Goal: Task Accomplishment & Management: Complete application form

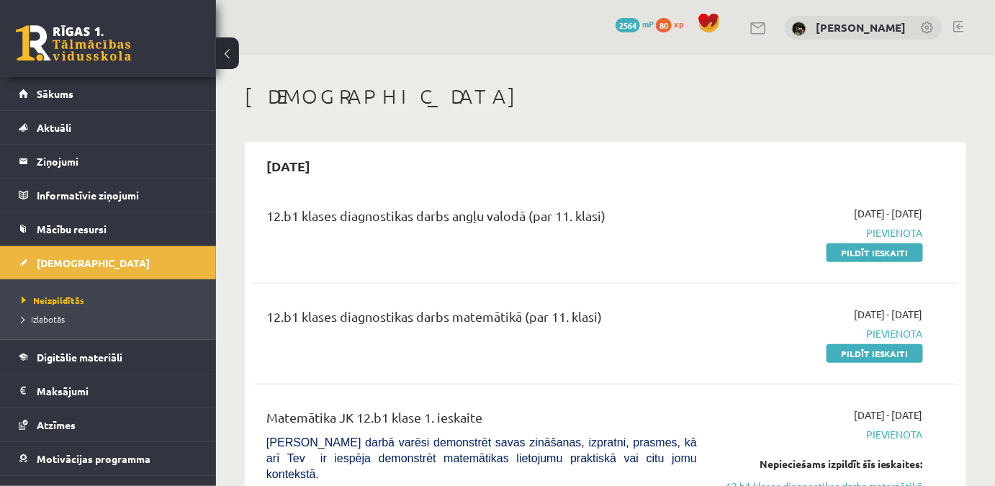
click at [915, 246] on link "Pildīt ieskaiti" at bounding box center [875, 252] width 96 height 19
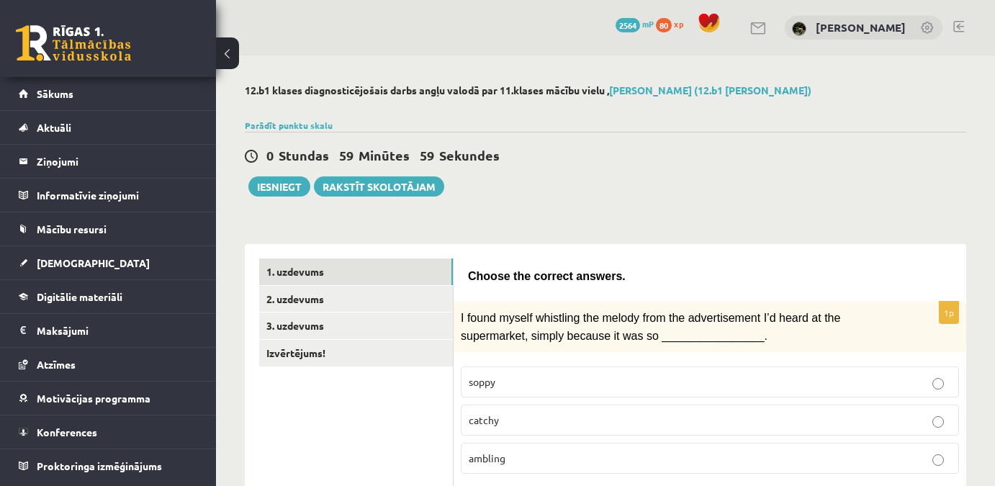
scroll to position [130, 0]
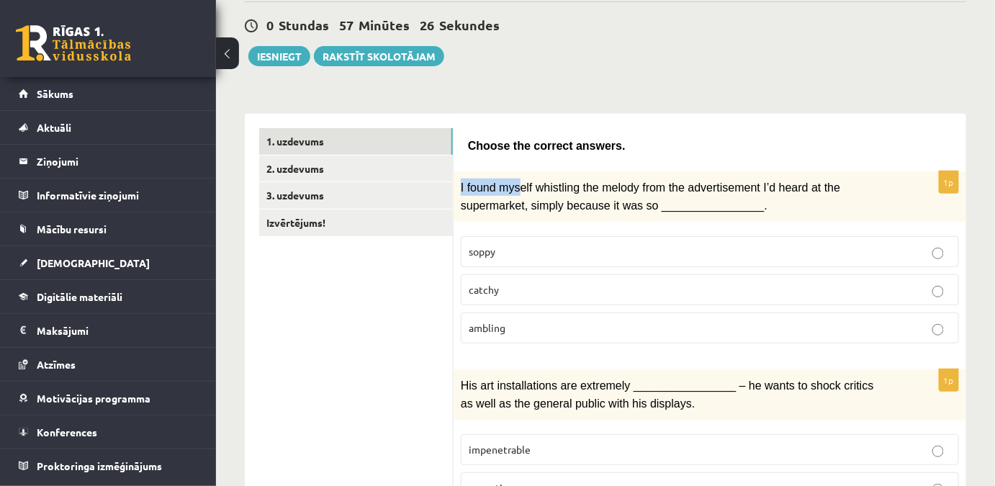
drag, startPoint x: 459, startPoint y: 179, endPoint x: 514, endPoint y: 178, distance: 55.5
click at [514, 178] on div "I found myself whistling the melody from the advertisement I’d heard at the sup…" at bounding box center [710, 196] width 513 height 50
click at [588, 151] on span "Choose the correct answers." at bounding box center [547, 146] width 158 height 12
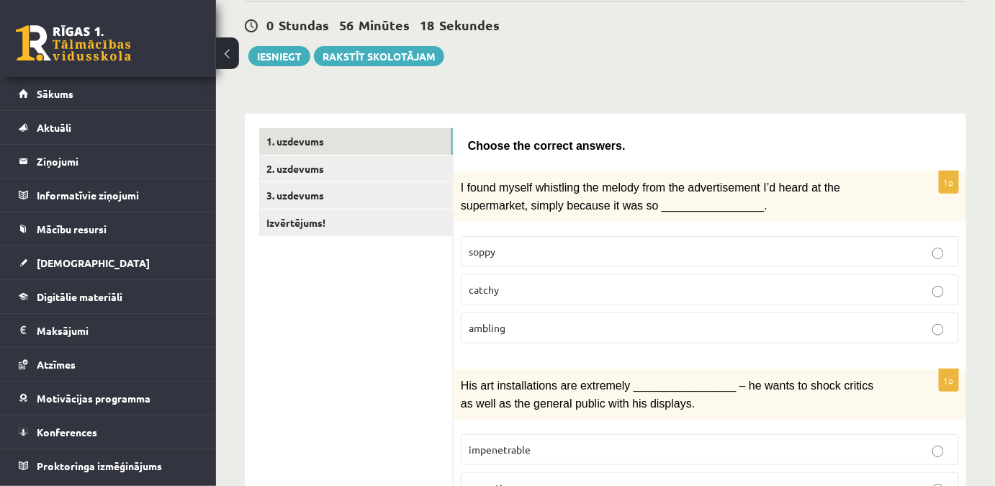
click at [499, 287] on p "catchy" at bounding box center [710, 289] width 482 height 15
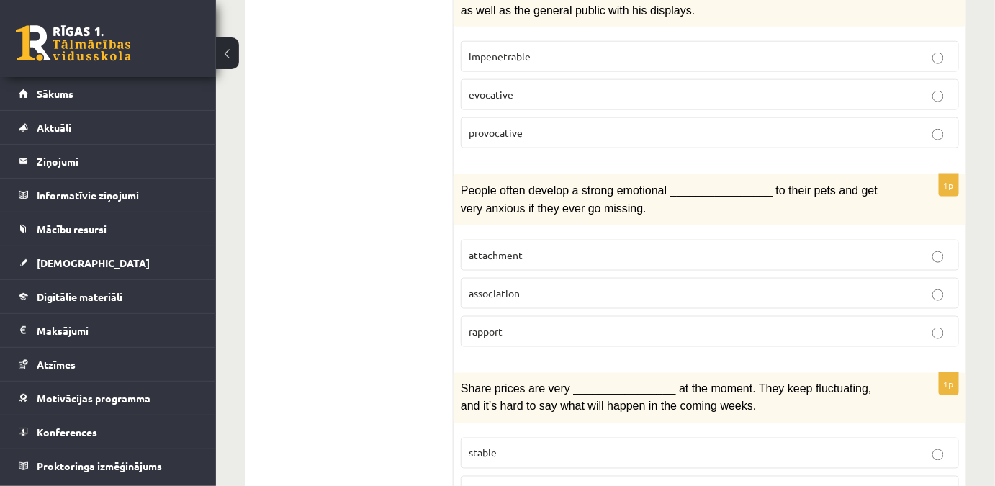
scroll to position [261, 0]
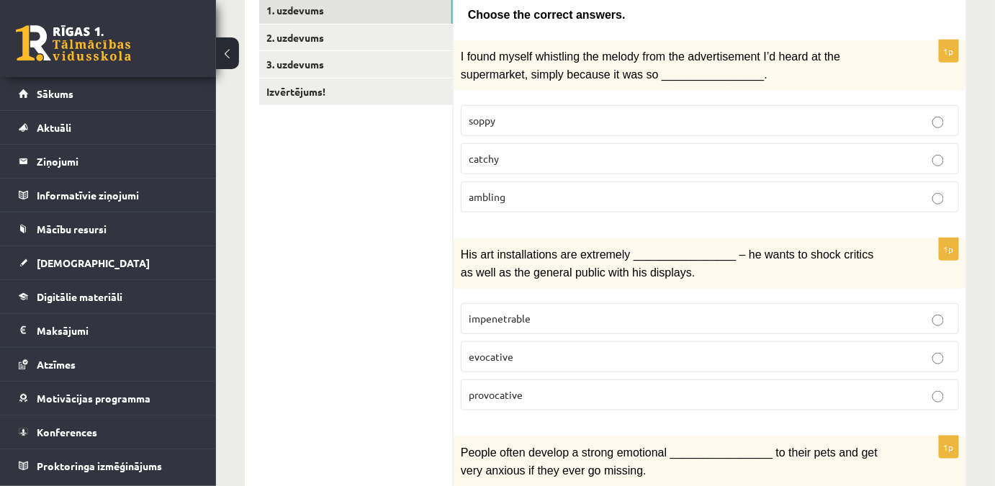
click at [521, 389] on label "provocative" at bounding box center [710, 395] width 498 height 31
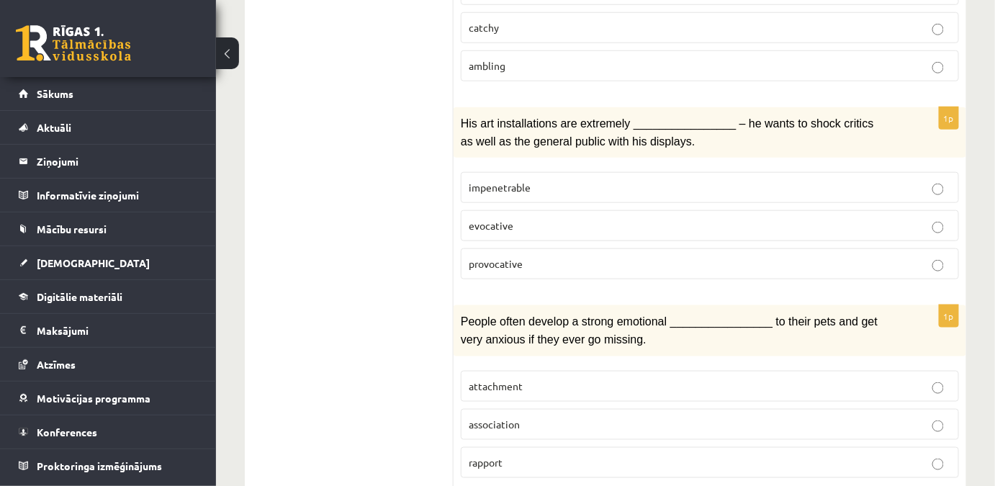
scroll to position [458, 0]
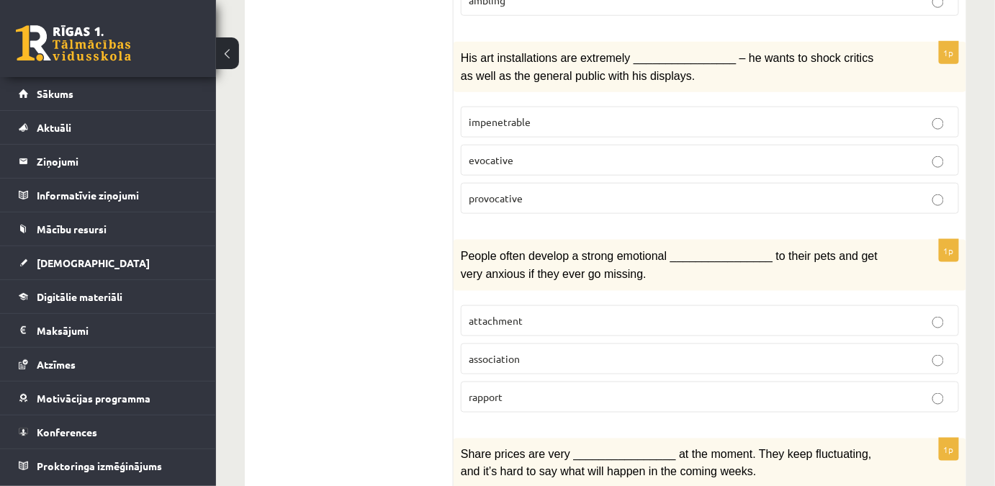
click at [493, 314] on span "attachment" at bounding box center [496, 320] width 54 height 13
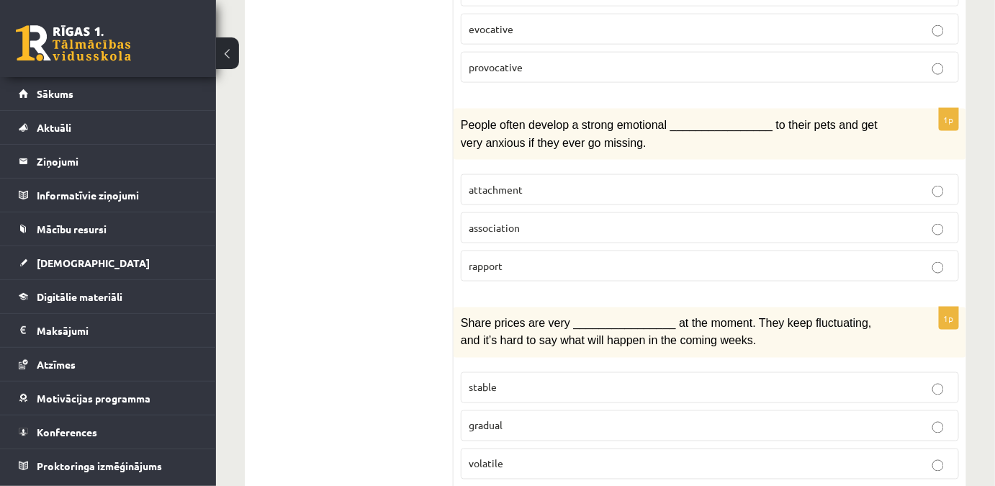
scroll to position [655, 0]
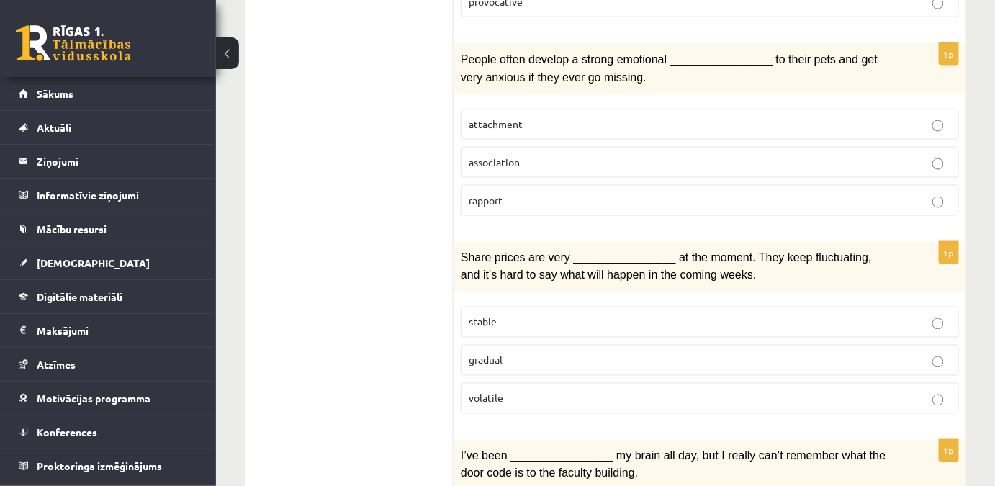
click at [500, 392] on span "volatile" at bounding box center [486, 398] width 35 height 13
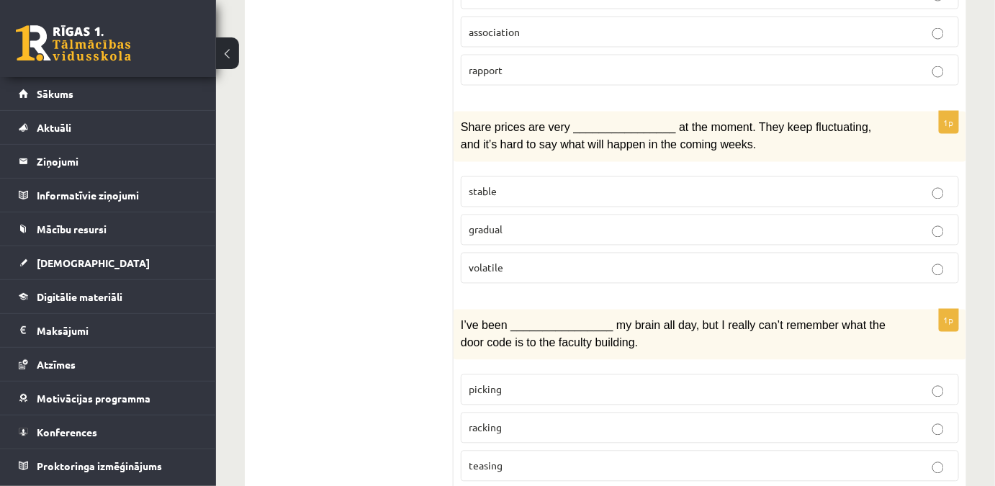
scroll to position [916, 0]
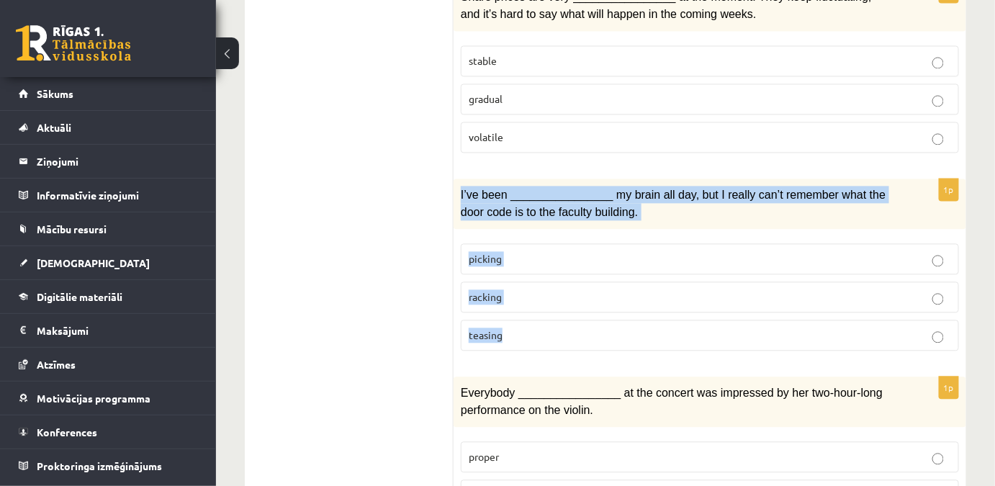
drag, startPoint x: 457, startPoint y: 172, endPoint x: 632, endPoint y: 236, distance: 187.0
click at [647, 302] on div "1p I’ve been ________________ my brain all day, but I really can’t remember wha…" at bounding box center [710, 271] width 513 height 184
copy div "I’ve been ________________ my brain all day, but I really can’t remember what t…"
click at [500, 290] on span "racking" at bounding box center [485, 296] width 33 height 13
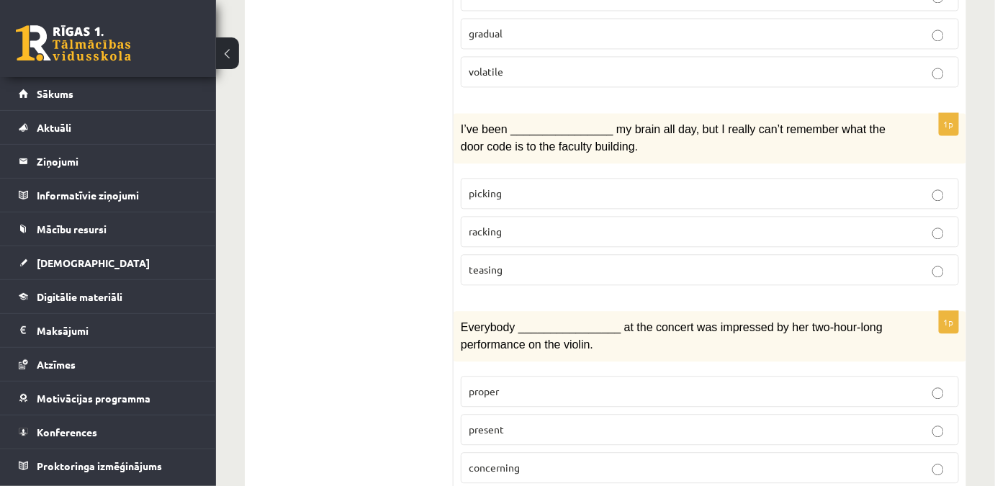
scroll to position [1047, 0]
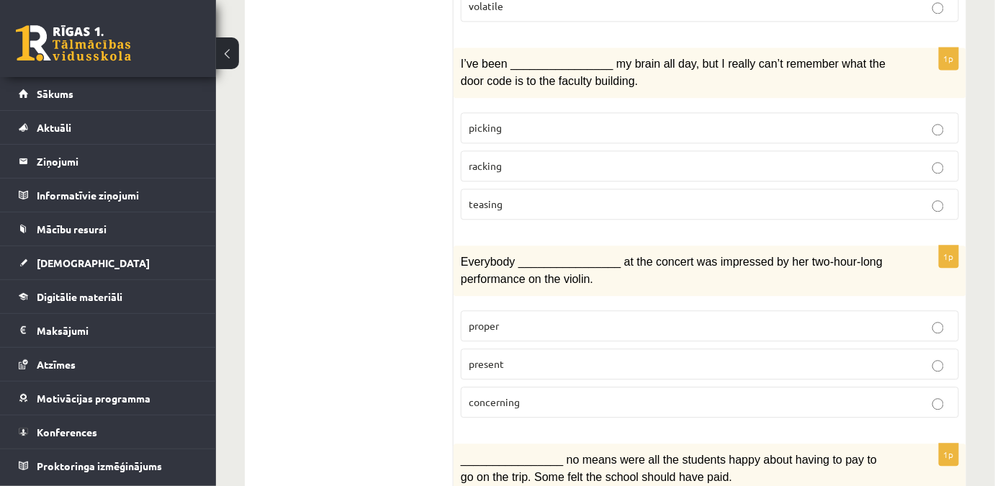
drag, startPoint x: 452, startPoint y: 241, endPoint x: 614, endPoint y: 333, distance: 187.0
click at [614, 333] on div "**********" at bounding box center [606, 456] width 722 height 2519
click at [414, 325] on ul "1. uzdevums 2. uzdevums 3. uzdevums Izvērtējums!" at bounding box center [356, 456] width 194 height 2490
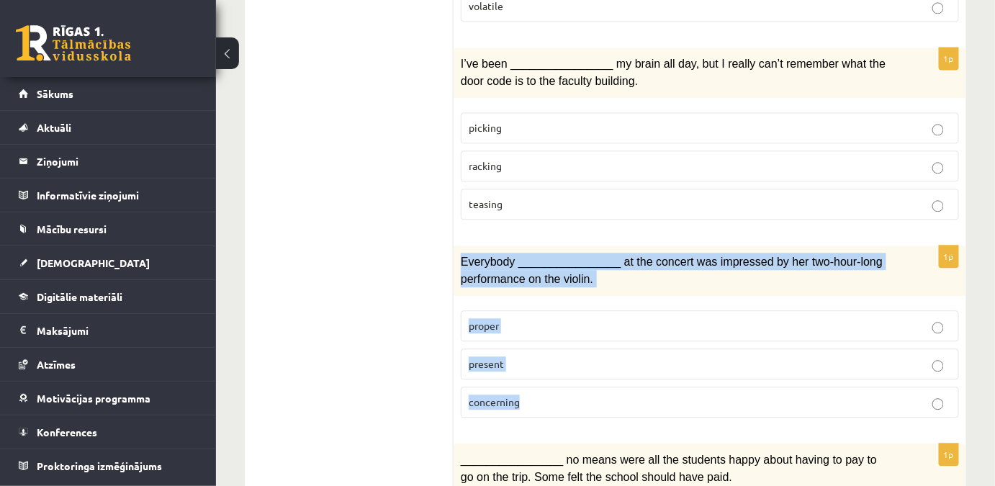
drag, startPoint x: 454, startPoint y: 243, endPoint x: 674, endPoint y: 371, distance: 254.9
click at [674, 371] on div "1p Everybody ________________ at the concert was impressed by her two-hour-long…" at bounding box center [710, 338] width 513 height 184
copy div "Everybody ________________ at the concert was impressed by her two-hour-long pe…"
drag, startPoint x: 503, startPoint y: 348, endPoint x: 470, endPoint y: 360, distance: 35.3
click at [504, 356] on p "present" at bounding box center [710, 363] width 482 height 15
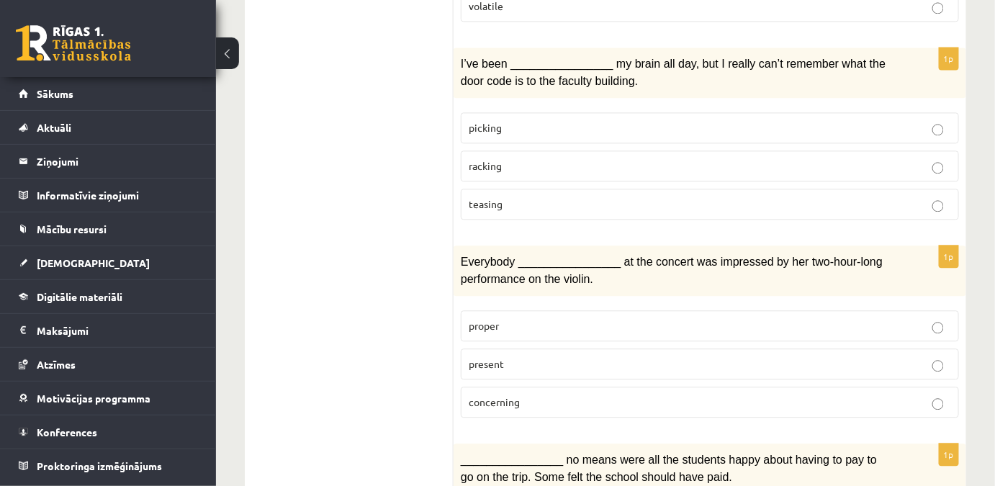
click at [341, 238] on ul "1. uzdevums 2. uzdevums 3. uzdevums Izvērtējums!" at bounding box center [356, 456] width 194 height 2490
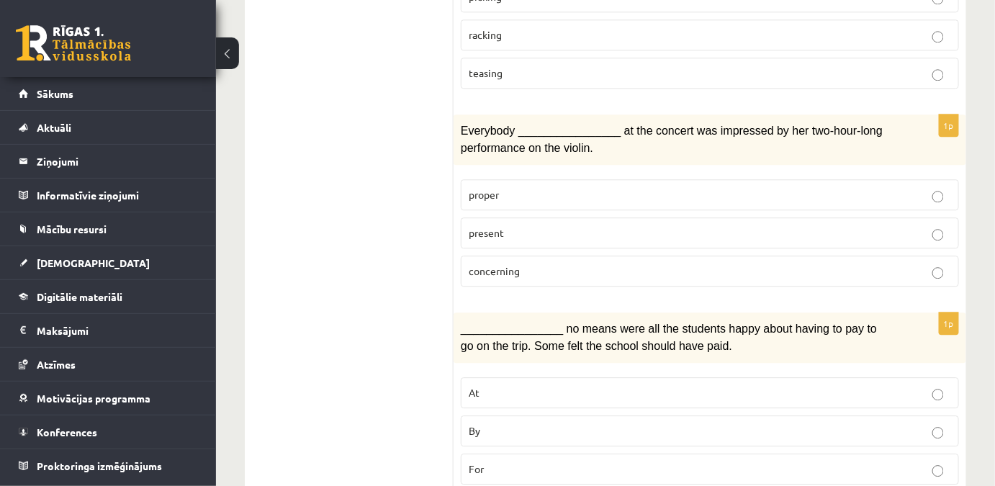
scroll to position [1244, 0]
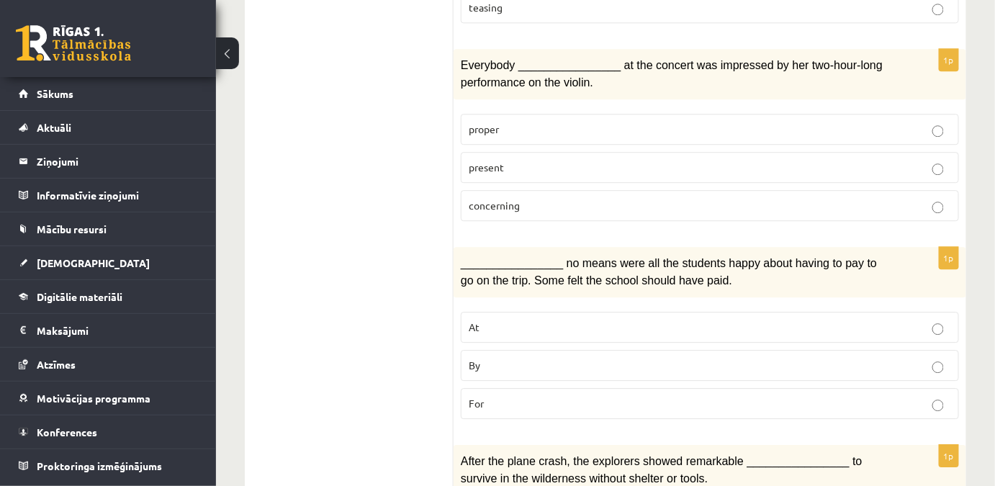
click at [470, 359] on span "By" at bounding box center [475, 365] width 12 height 13
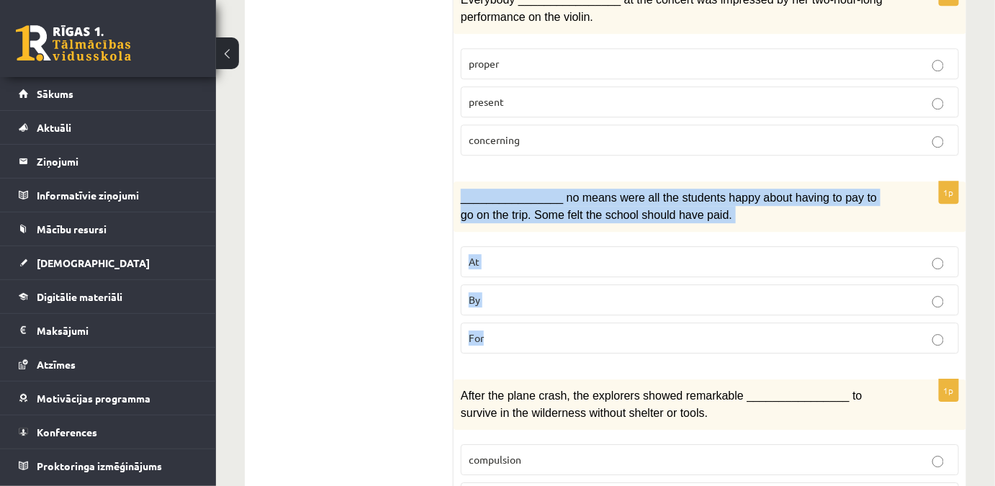
drag, startPoint x: 459, startPoint y: 172, endPoint x: 747, endPoint y: 297, distance: 313.2
click at [747, 297] on div "1p ________________ no means were all the students happy about having to pay to…" at bounding box center [710, 273] width 513 height 184
copy div "________________ no means were all the students happy about having to pay to go…"
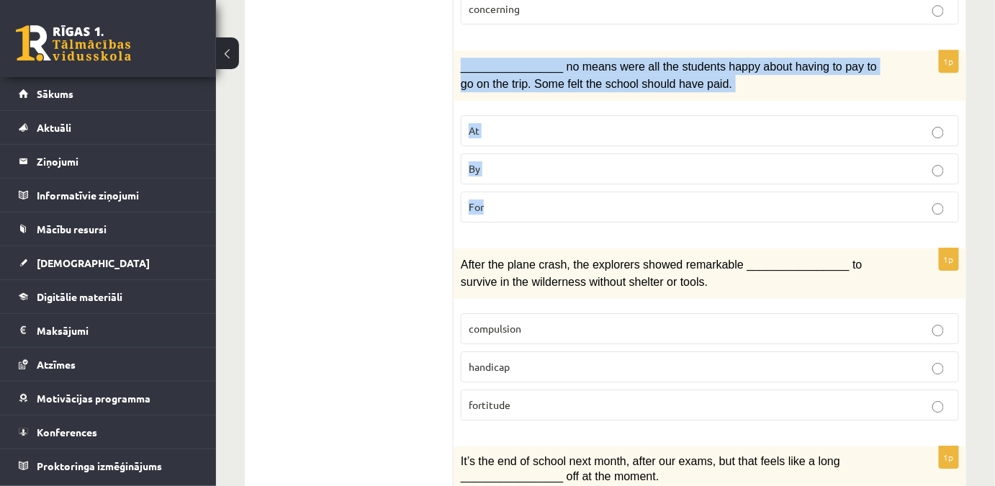
click at [499, 163] on fieldset "At By For" at bounding box center [710, 167] width 498 height 119
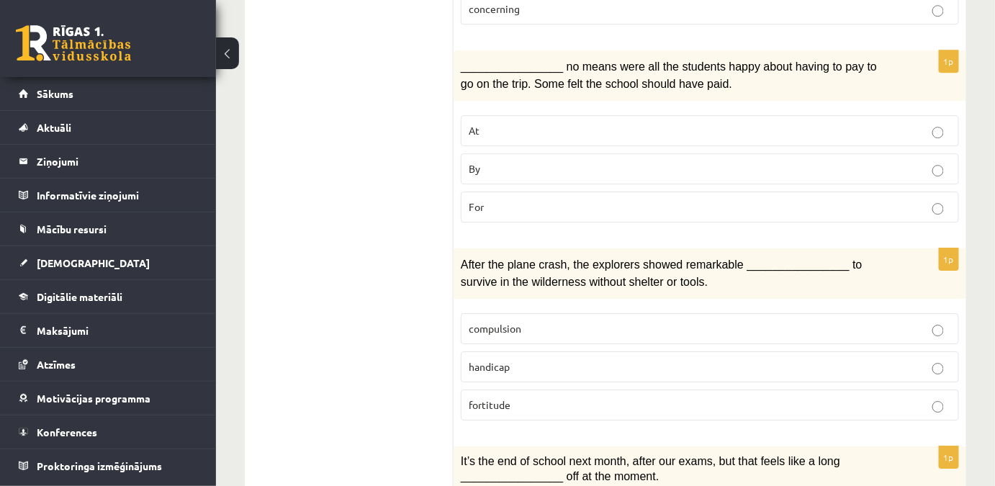
click at [495, 161] on p "By" at bounding box center [710, 168] width 482 height 15
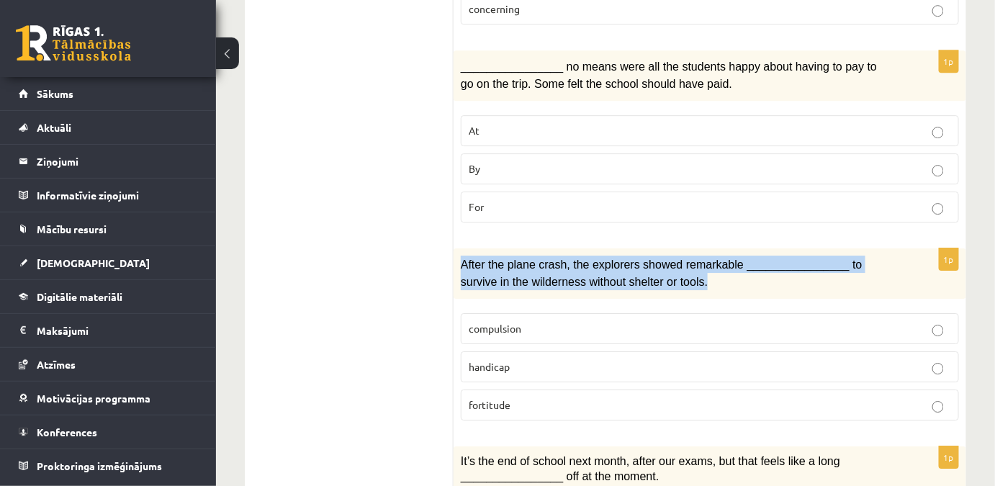
drag, startPoint x: 457, startPoint y: 235, endPoint x: 697, endPoint y: 264, distance: 241.5
click at [697, 264] on div "After the plane crash, the explorers showed remarkable ________________ to surv…" at bounding box center [710, 273] width 513 height 50
copy span "After the plane crash, the explorers showed remarkable ________________ to surv…"
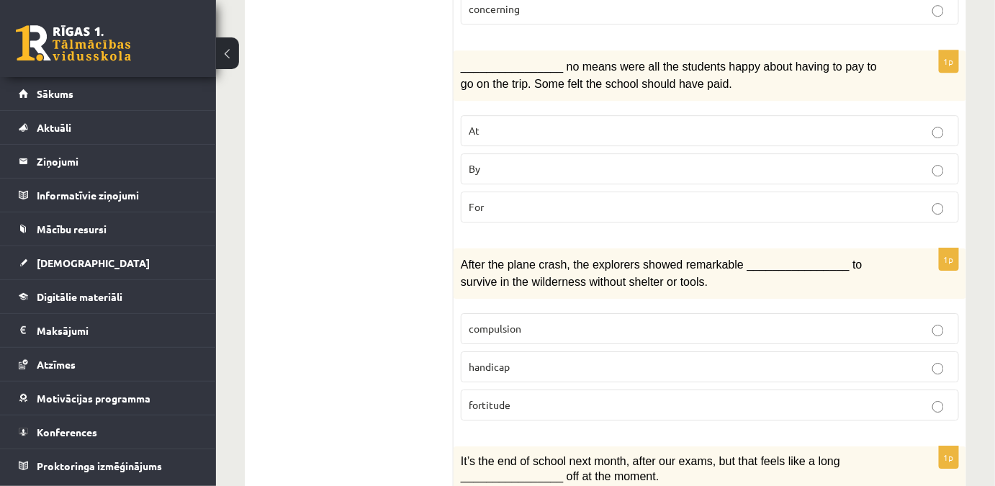
click at [476, 398] on span "fortitude" at bounding box center [490, 404] width 42 height 13
drag, startPoint x: 453, startPoint y: 240, endPoint x: 616, endPoint y: 349, distance: 196.7
click at [616, 349] on div "**********" at bounding box center [606, 63] width 722 height 2519
click at [370, 282] on ul "1. uzdevums 2. uzdevums 3. uzdevums Izvērtējums!" at bounding box center [356, 63] width 194 height 2490
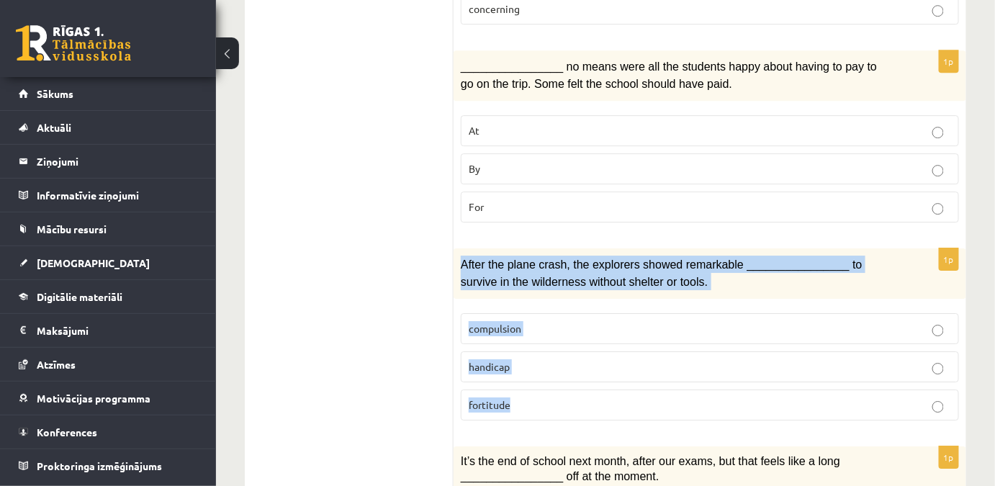
drag, startPoint x: 459, startPoint y: 238, endPoint x: 575, endPoint y: 371, distance: 177.1
click at [575, 371] on div "1p After the plane crash, the explorers showed remarkable ________________ to s…" at bounding box center [710, 340] width 513 height 184
copy div "After the plane crash, the explorers showed remarkable ________________ to surv…"
click at [497, 398] on span "fortitude" at bounding box center [490, 404] width 42 height 13
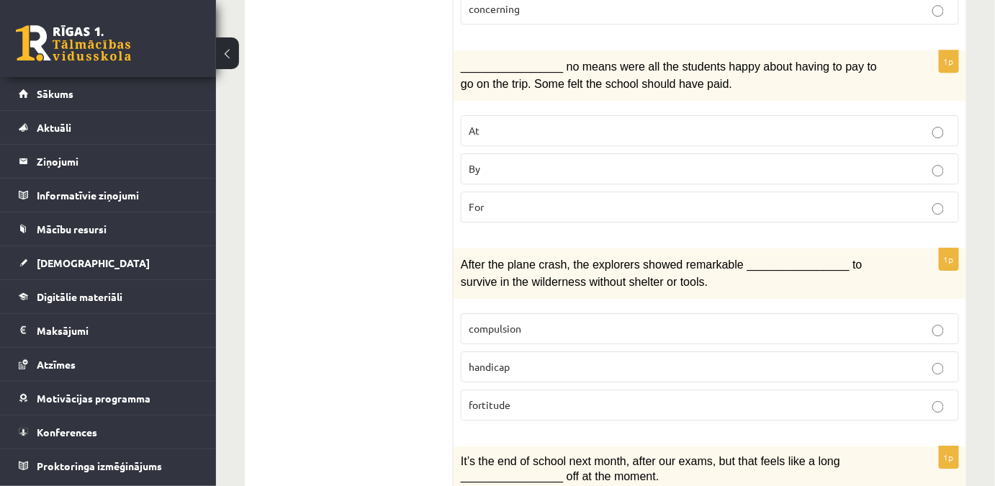
click at [372, 248] on ul "1. uzdevums 2. uzdevums 3. uzdevums Izvērtējums!" at bounding box center [356, 63] width 194 height 2490
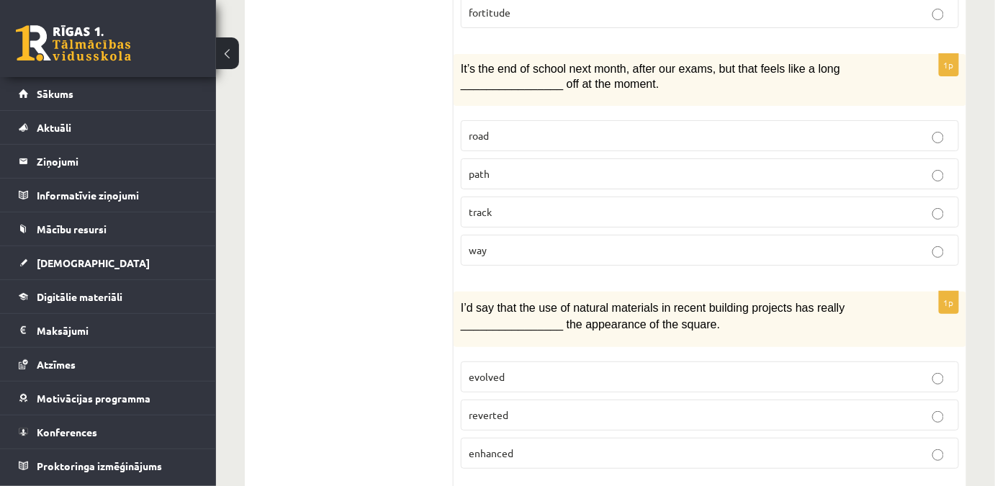
scroll to position [1767, 0]
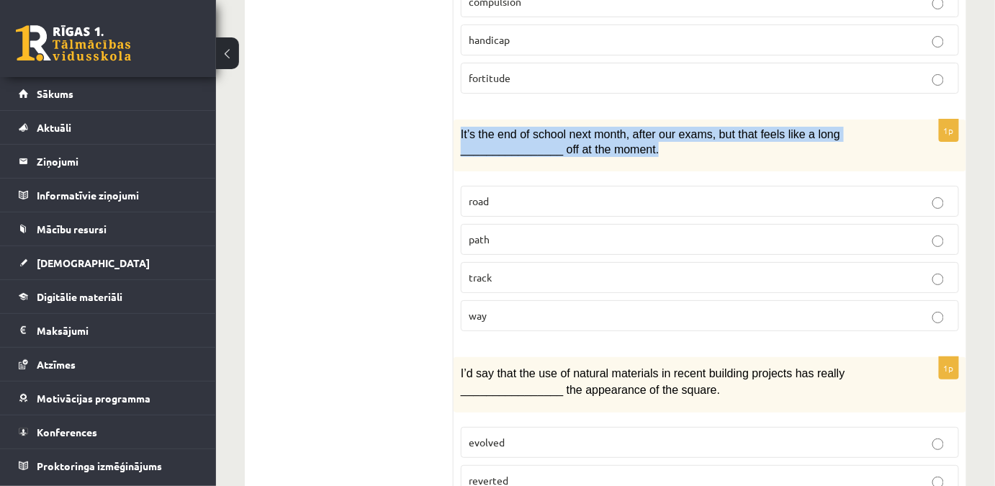
drag, startPoint x: 482, startPoint y: 109, endPoint x: 663, endPoint y: 125, distance: 181.4
click at [663, 125] on div "It’s the end of school next month, after our exams, but that feels like a long …" at bounding box center [710, 146] width 513 height 52
copy span "It’s the end of school next month, after our exams, but that feels like a long …"
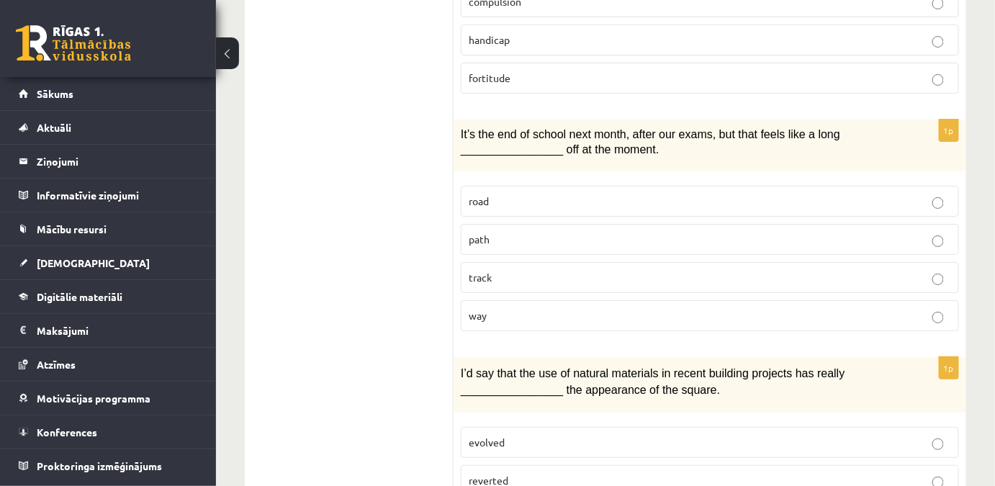
click at [488, 300] on label "way" at bounding box center [710, 315] width 498 height 31
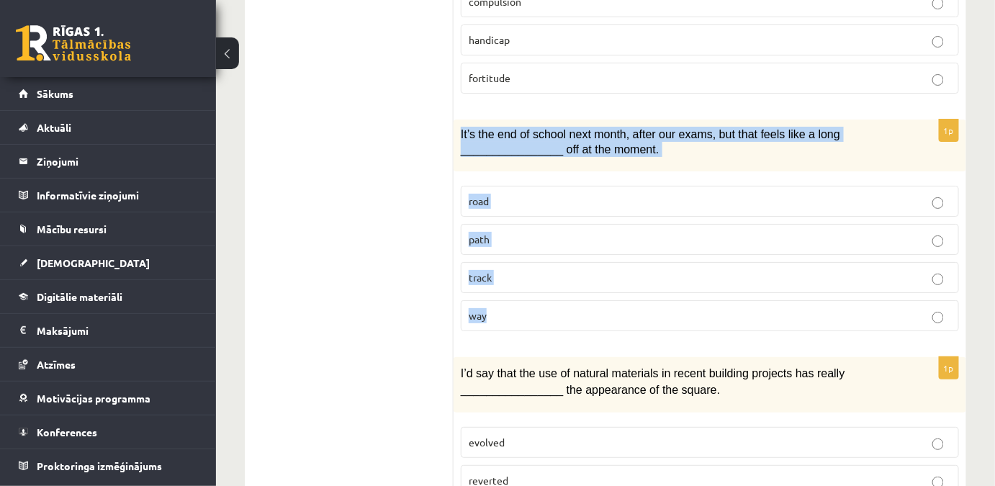
drag, startPoint x: 461, startPoint y: 109, endPoint x: 583, endPoint y: 274, distance: 204.8
click at [583, 274] on div "1p It’s the end of school next month, after our exams, but that feels like a lo…" at bounding box center [710, 231] width 513 height 223
copy div "It’s the end of school next month, after our exams, but that feels like a long …"
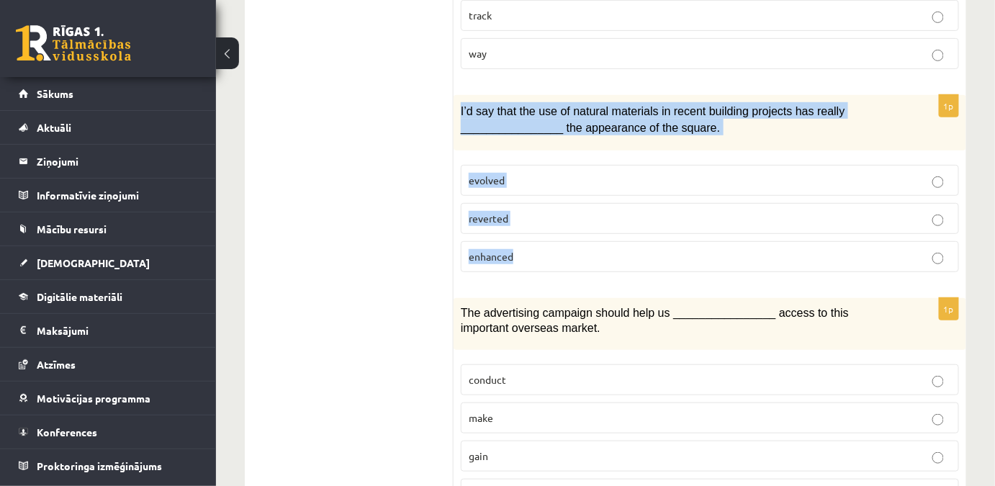
copy div "I’d say that the use of natural materials in recent building projects has reall…"
drag, startPoint x: 459, startPoint y: 80, endPoint x: 758, endPoint y: 228, distance: 333.6
click at [758, 228] on div "1p I’d say that the use of natural materials in recent building projects has re…" at bounding box center [710, 189] width 513 height 189
click at [550, 173] on p "evolved" at bounding box center [710, 180] width 482 height 15
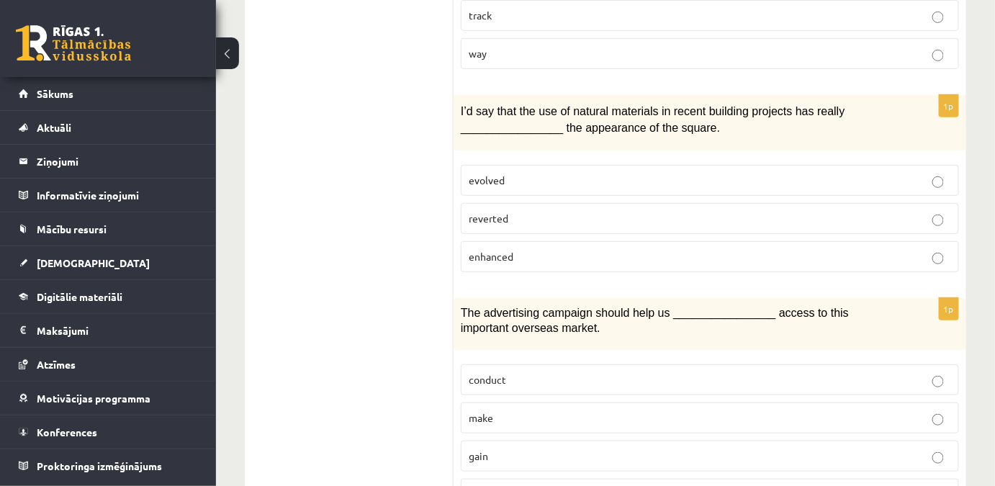
click at [511, 241] on label "enhanced" at bounding box center [710, 256] width 498 height 31
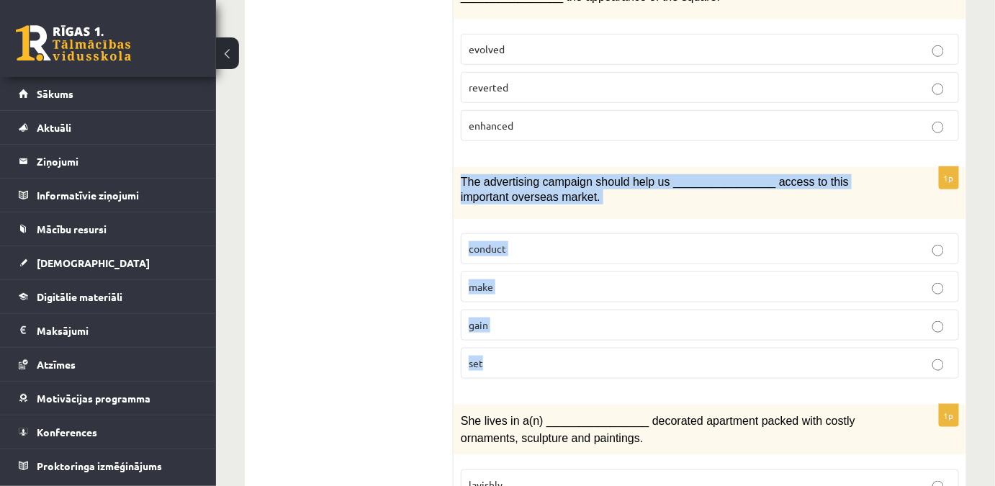
drag, startPoint x: 456, startPoint y: 147, endPoint x: 602, endPoint y: 336, distance: 238.7
click at [602, 336] on div "1p The advertising campaign should help us ________________ access to this impo…" at bounding box center [710, 278] width 513 height 223
copy div "The advertising campaign should help us ________________ access to this importa…"
click at [524, 279] on p "make" at bounding box center [710, 286] width 482 height 15
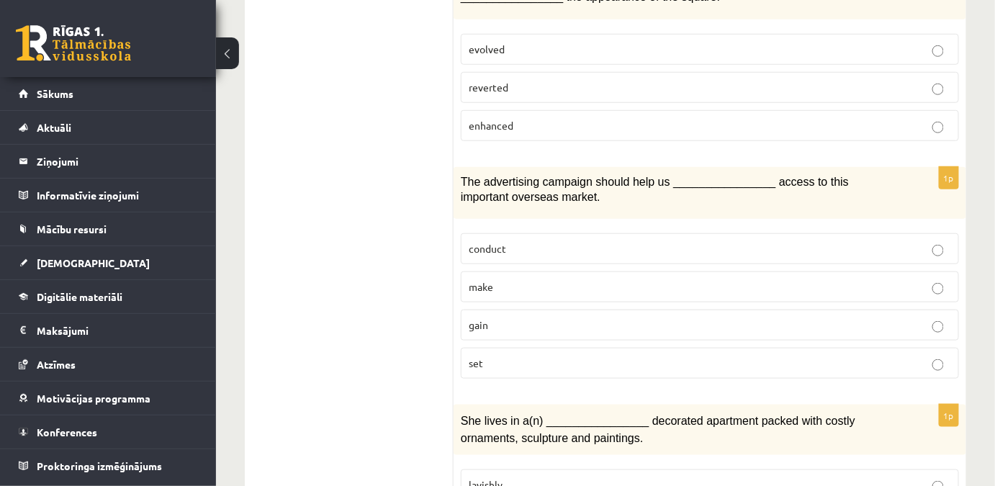
click at [511, 318] on p "gain" at bounding box center [710, 325] width 482 height 15
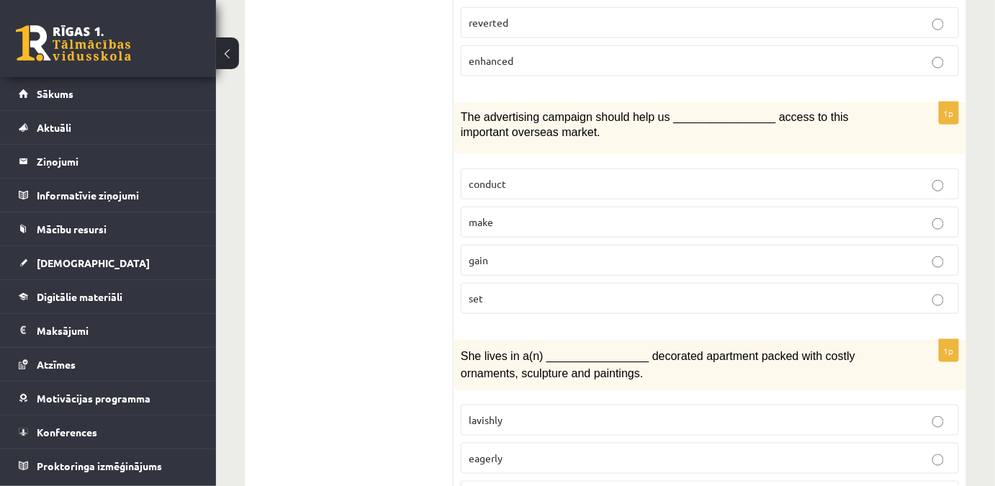
scroll to position [2273, 0]
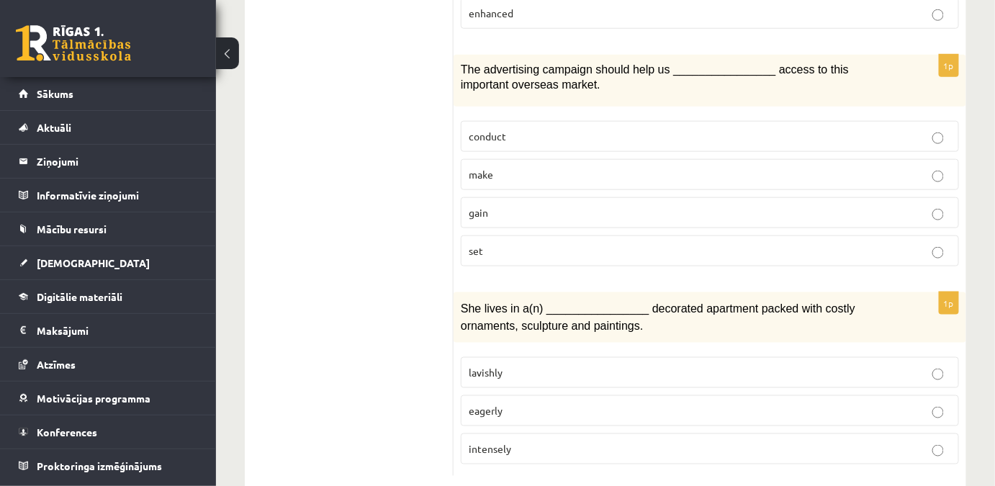
drag, startPoint x: 494, startPoint y: 418, endPoint x: 493, endPoint y: 408, distance: 10.2
click at [494, 442] on span "intensely" at bounding box center [490, 448] width 42 height 13
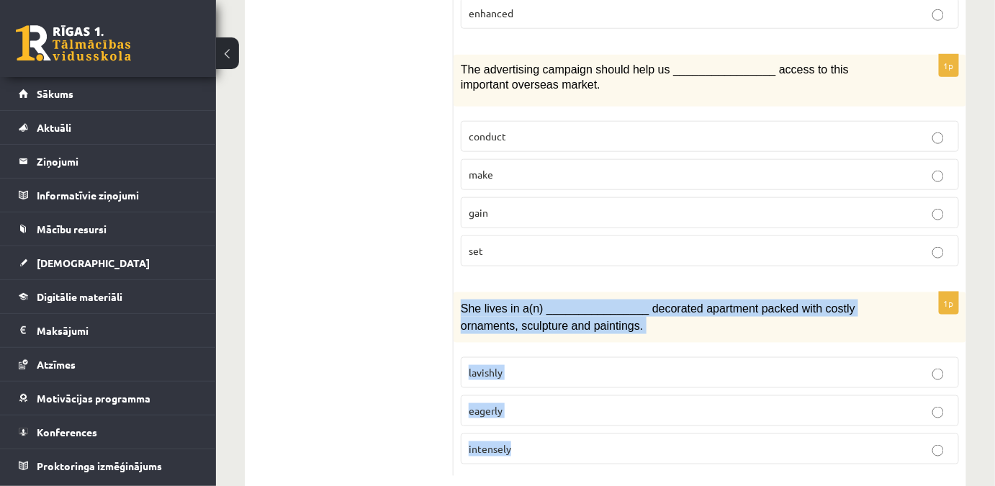
drag, startPoint x: 462, startPoint y: 279, endPoint x: 628, endPoint y: 408, distance: 209.9
click at [628, 408] on div "1p She lives in a(n) ________________ decorated apartment packed with costly or…" at bounding box center [710, 384] width 513 height 184
copy div "She lives in a(n) ________________ decorated apartment packed with costly ornam…"
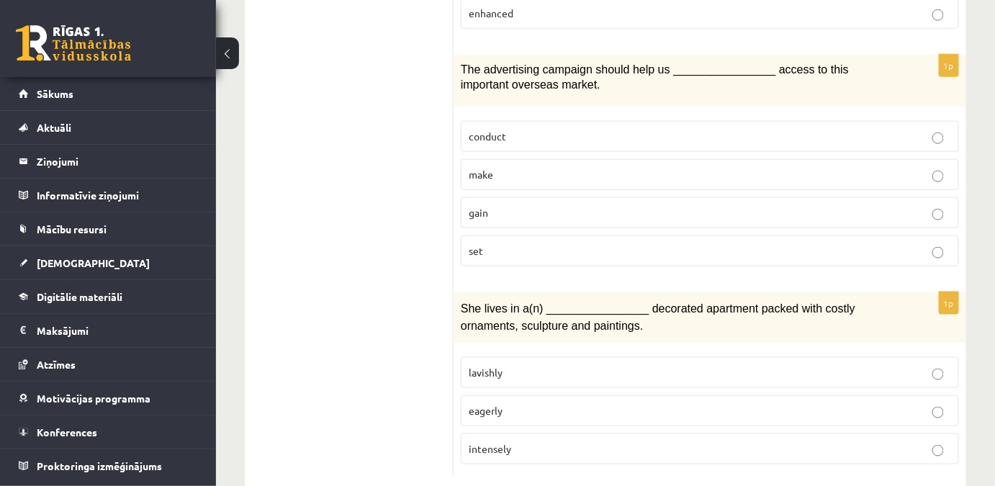
click at [498, 366] on span "lavishly" at bounding box center [486, 372] width 34 height 13
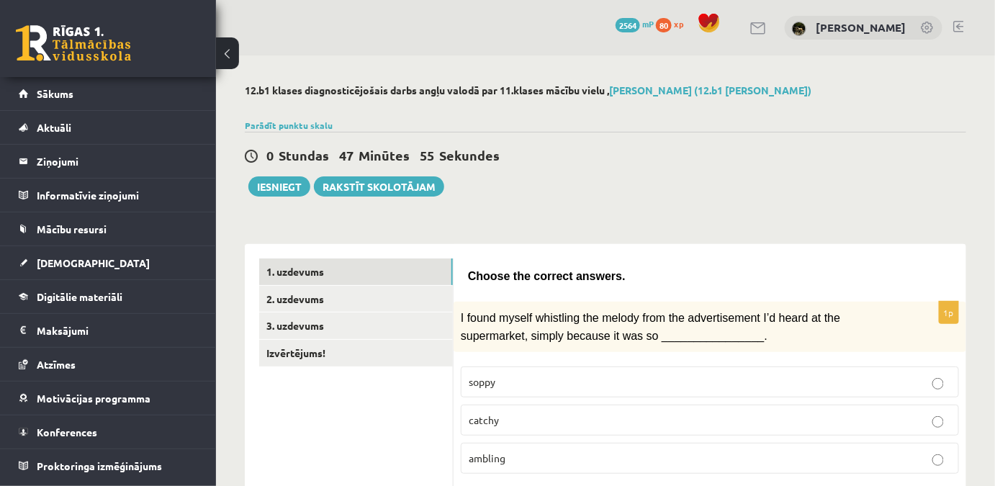
scroll to position [130, 0]
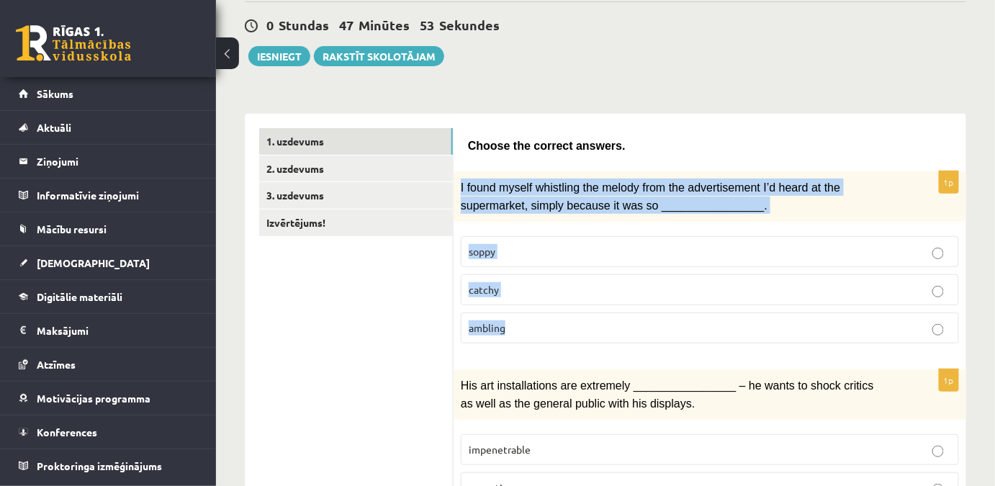
drag, startPoint x: 461, startPoint y: 182, endPoint x: 635, endPoint y: 314, distance: 218.5
click at [635, 314] on div "1p I found myself whistling the melody from the advertisement I’d heard at the …" at bounding box center [710, 263] width 513 height 184
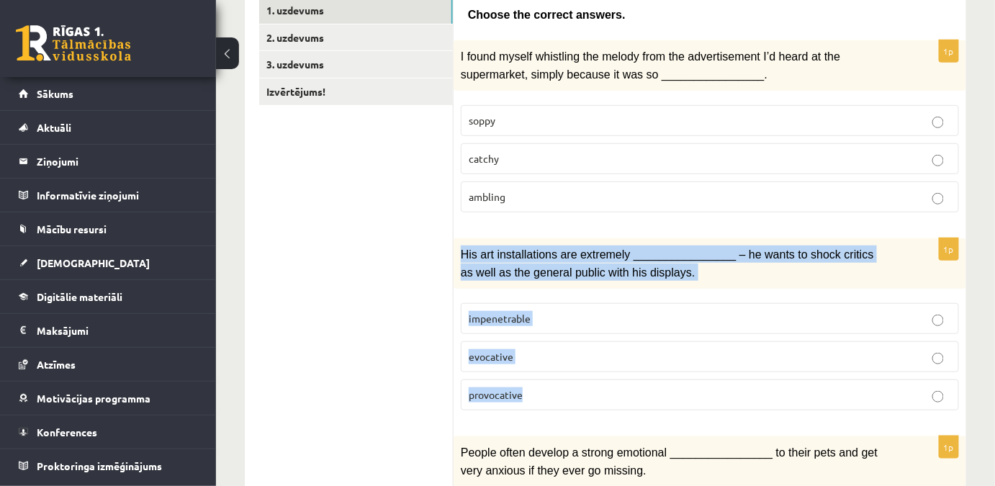
drag, startPoint x: 455, startPoint y: 247, endPoint x: 606, endPoint y: 378, distance: 200.1
click at [606, 378] on div "1p His art installations are extremely ________________ – he wants to shock cri…" at bounding box center [710, 330] width 513 height 184
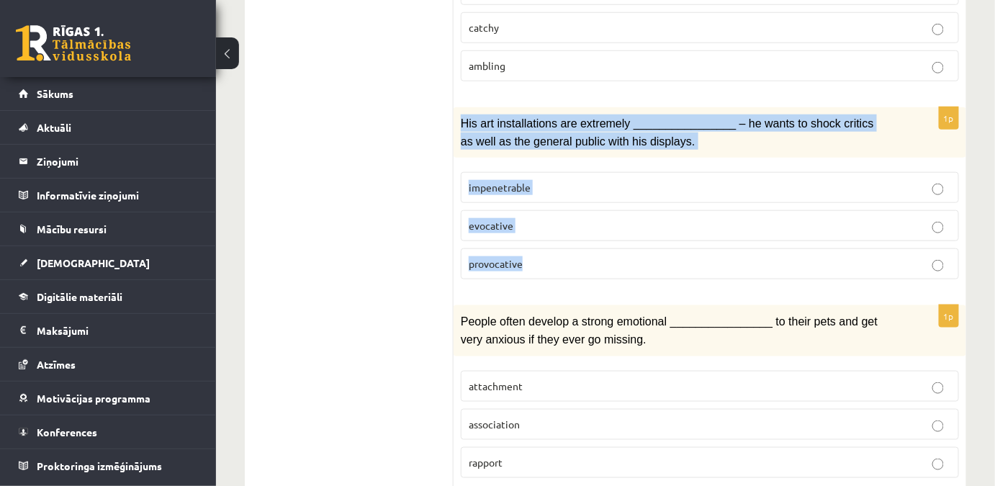
scroll to position [458, 0]
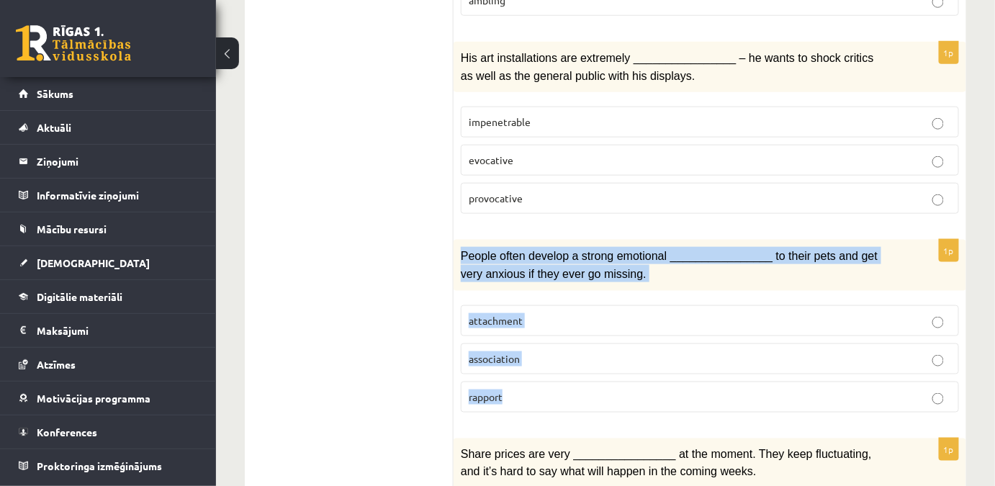
drag, startPoint x: 459, startPoint y: 246, endPoint x: 588, endPoint y: 380, distance: 186.4
click at [588, 380] on div "1p People often develop a strong emotional ________________ to their pets and g…" at bounding box center [710, 332] width 513 height 184
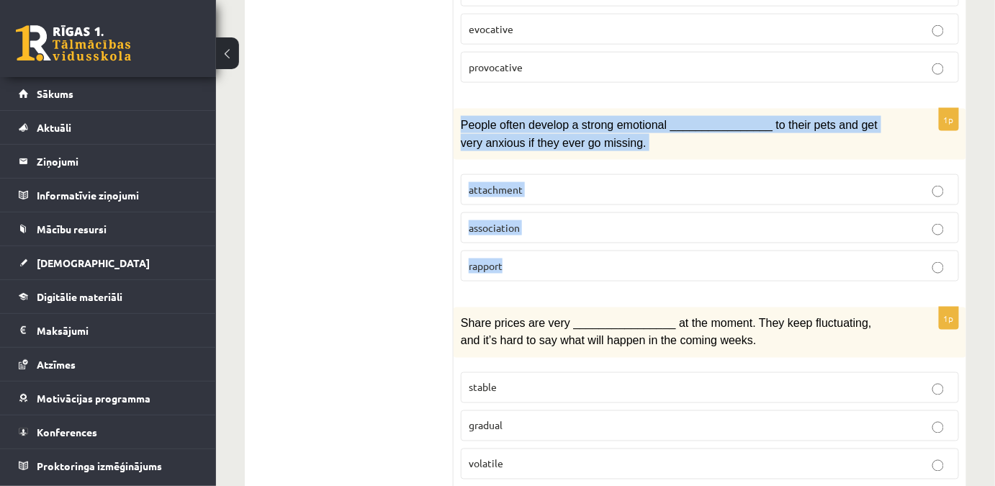
scroll to position [655, 0]
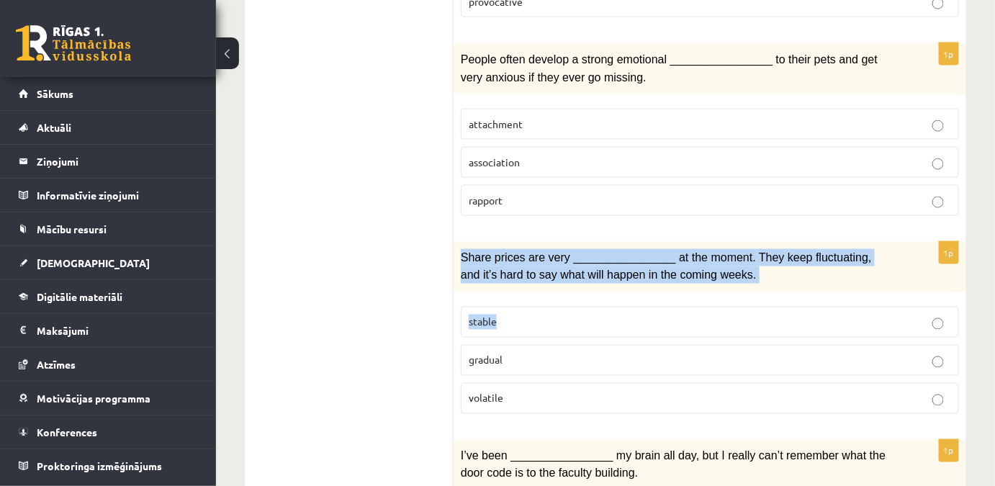
drag, startPoint x: 456, startPoint y: 248, endPoint x: 421, endPoint y: 262, distance: 37.4
click at [501, 279] on div "Share prices are very ________________ at the moment. They keep fluctuating, an…" at bounding box center [710, 267] width 513 height 50
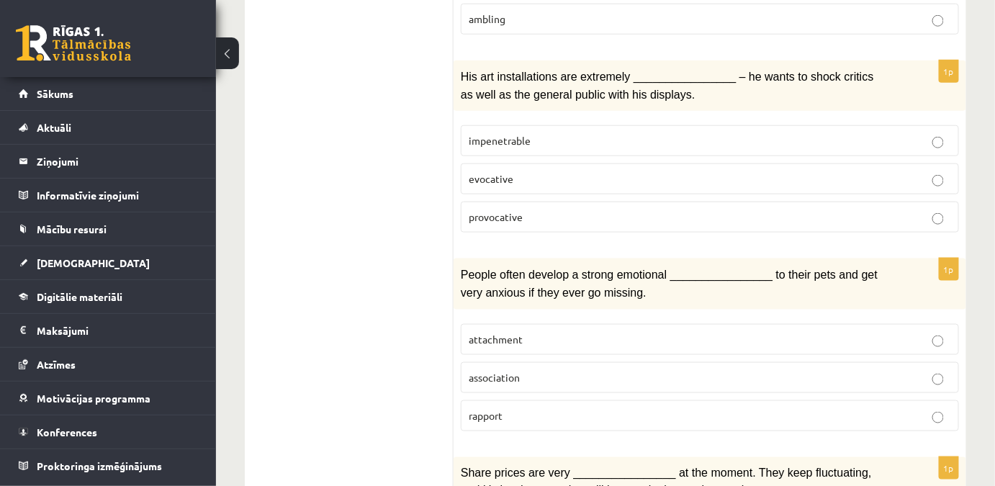
scroll to position [0, 0]
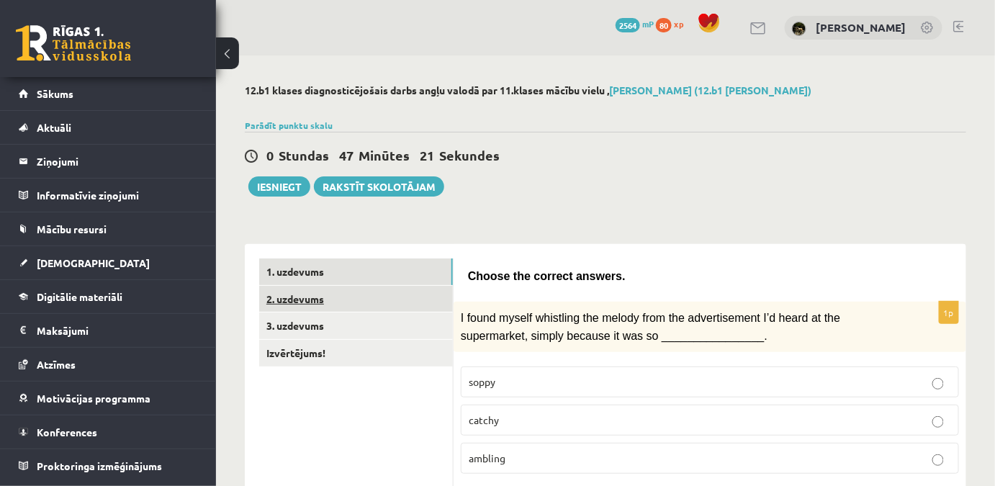
click at [340, 308] on link "2. uzdevums" at bounding box center [356, 299] width 194 height 27
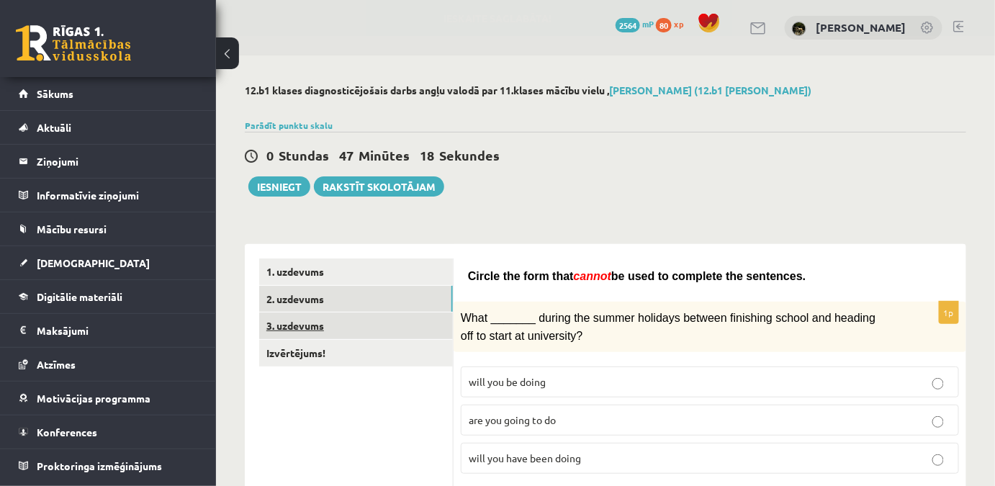
click at [354, 318] on link "3. uzdevums" at bounding box center [356, 326] width 194 height 27
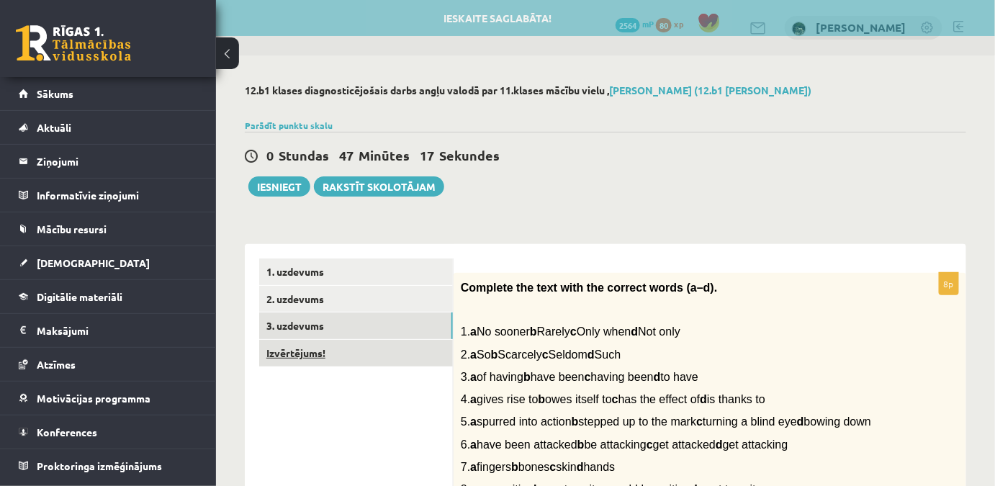
click at [356, 348] on link "Izvērtējums!" at bounding box center [356, 353] width 194 height 27
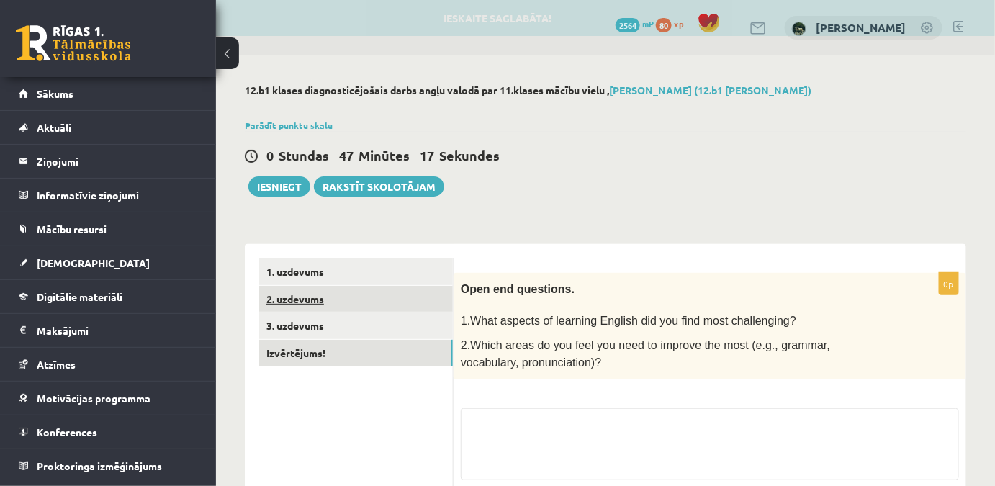
click at [377, 305] on link "2. uzdevums" at bounding box center [356, 299] width 194 height 27
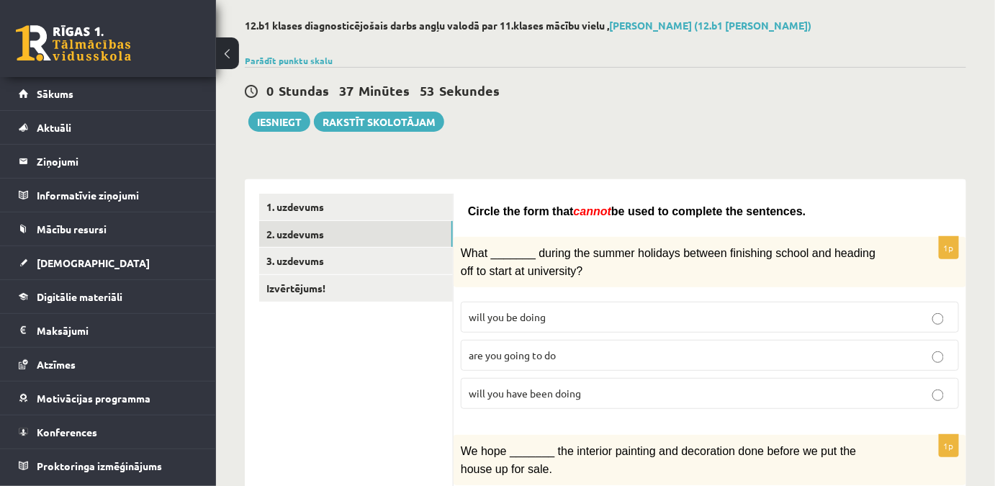
scroll to position [196, 0]
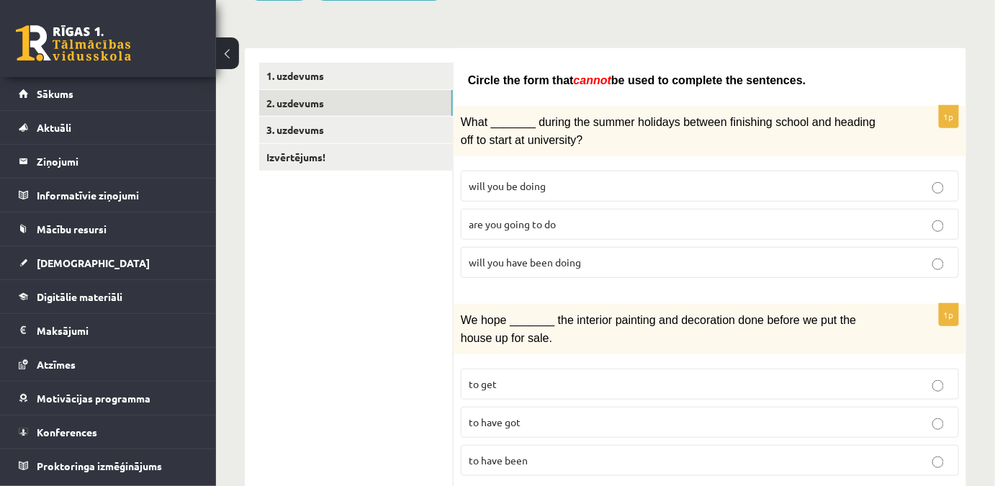
click at [556, 220] on span "are you going to do" at bounding box center [512, 223] width 87 height 13
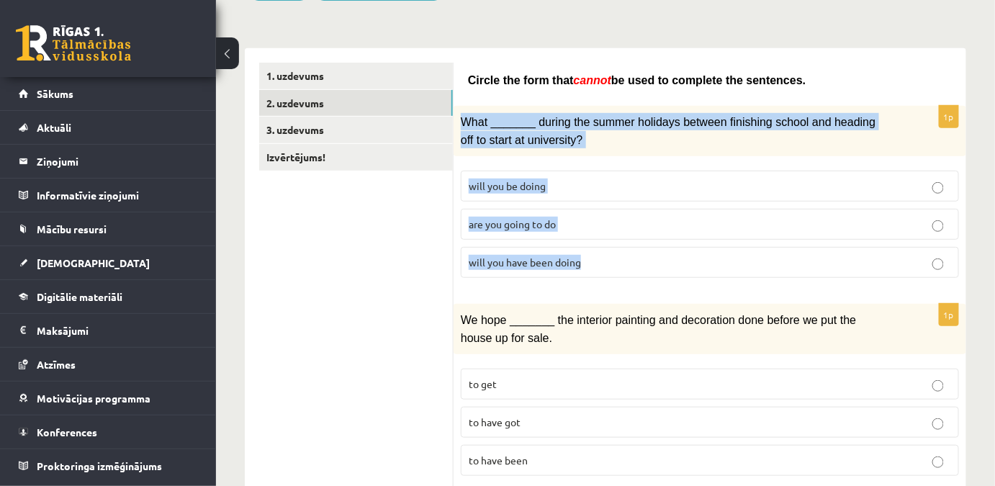
drag, startPoint x: 455, startPoint y: 117, endPoint x: 661, endPoint y: 251, distance: 245.7
click at [661, 251] on div "1p What _______ during the summer holidays between finishing school and heading…" at bounding box center [710, 198] width 513 height 184
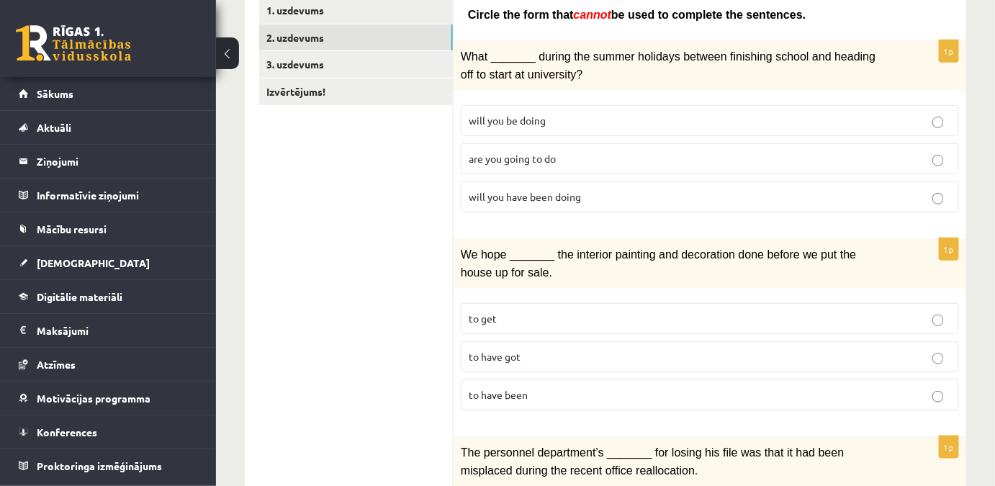
click at [524, 314] on p "to get" at bounding box center [710, 318] width 482 height 15
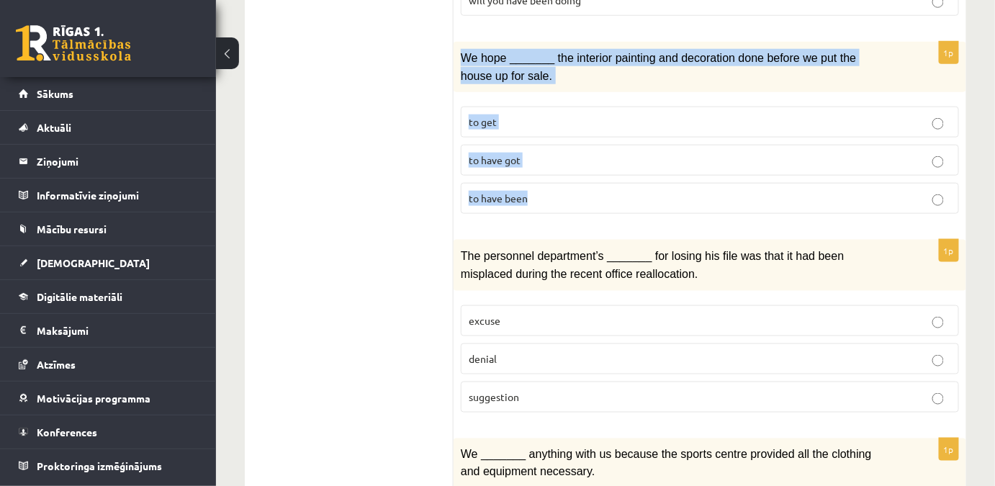
drag, startPoint x: 459, startPoint y: 55, endPoint x: 595, endPoint y: 201, distance: 199.7
click at [595, 201] on div "1p We hope _______ the interior painting and decoration done before we put the …" at bounding box center [710, 134] width 513 height 184
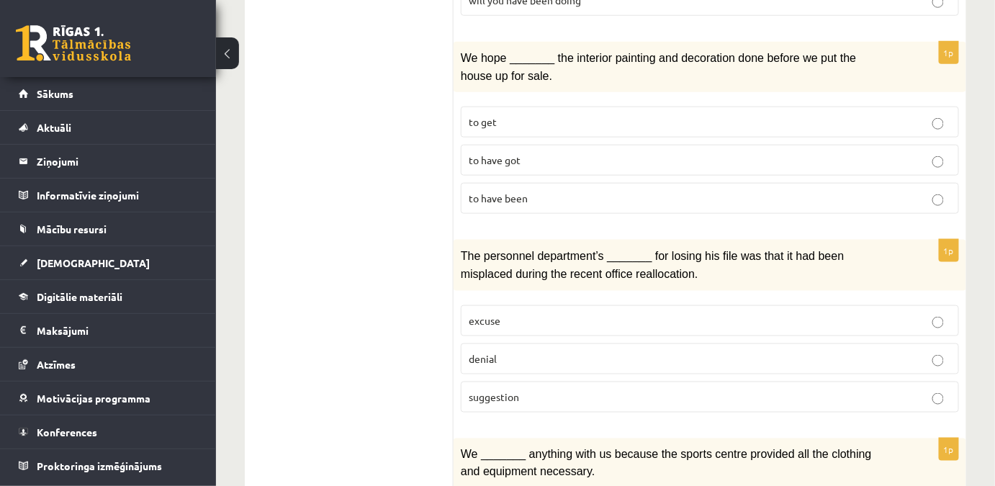
click at [557, 314] on p "excuse" at bounding box center [710, 320] width 482 height 15
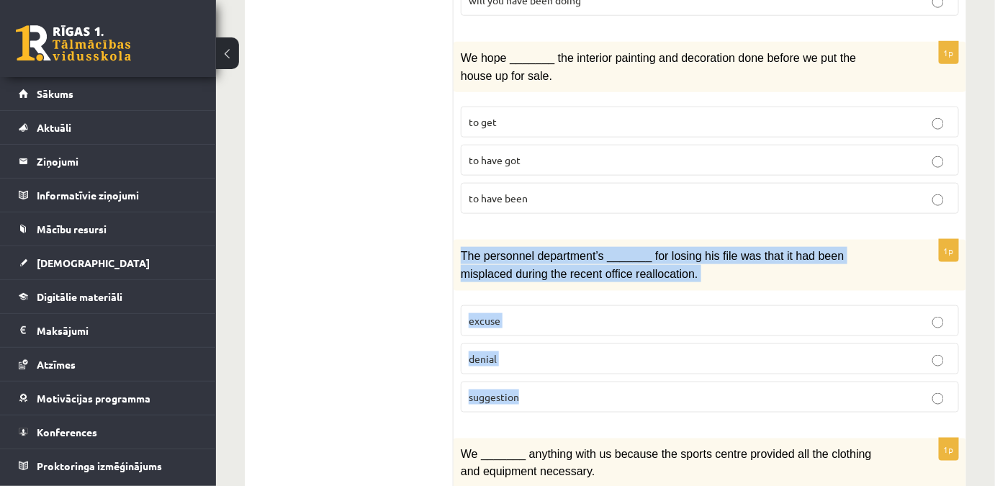
drag, startPoint x: 455, startPoint y: 247, endPoint x: 599, endPoint y: 400, distance: 210.4
click at [599, 400] on div "1p The personnel department’s _______ for losing his file was that it had been …" at bounding box center [710, 332] width 513 height 184
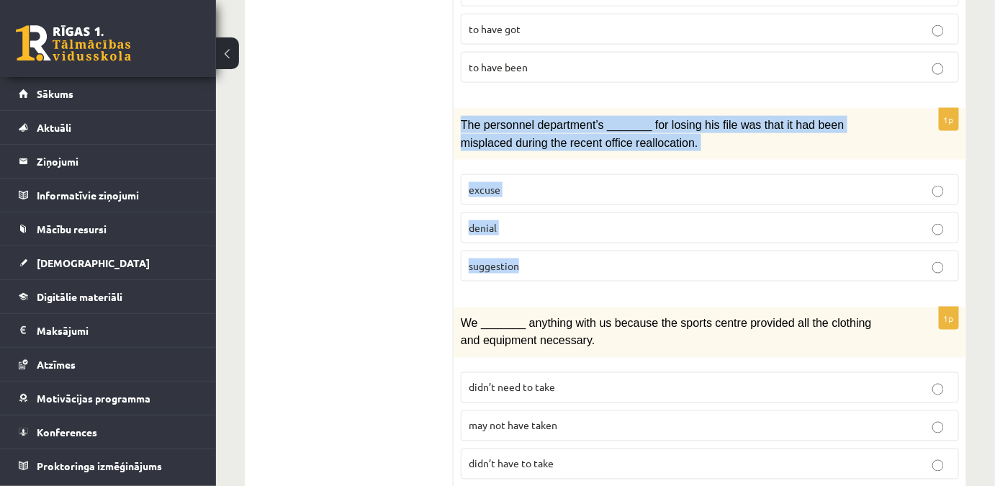
scroll to position [655, 0]
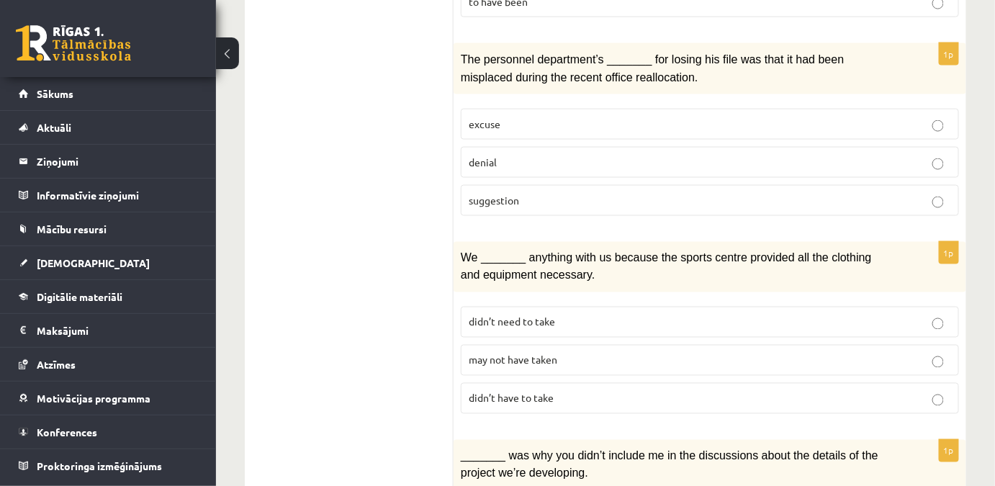
click at [522, 393] on label "didn’t have to take" at bounding box center [710, 398] width 498 height 31
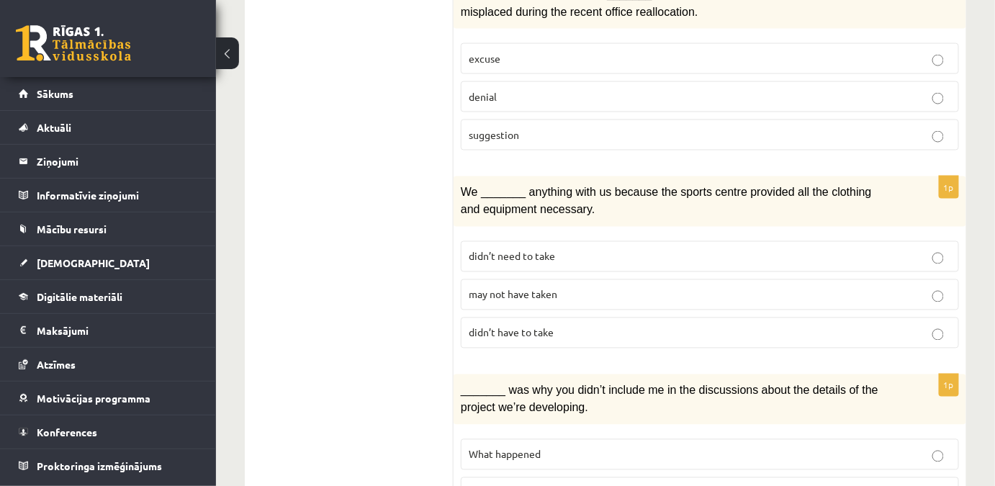
drag, startPoint x: 453, startPoint y: 181, endPoint x: 593, endPoint y: 291, distance: 178.5
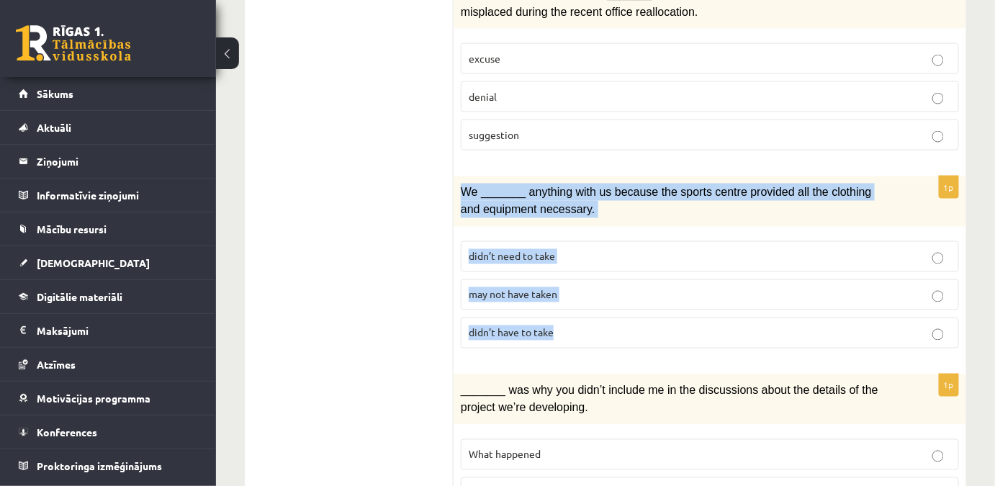
drag, startPoint x: 459, startPoint y: 174, endPoint x: 647, endPoint y: 309, distance: 231.2
click at [647, 309] on div "1p We _______ anything with us because the sports centre provided all the cloth…" at bounding box center [710, 268] width 513 height 184
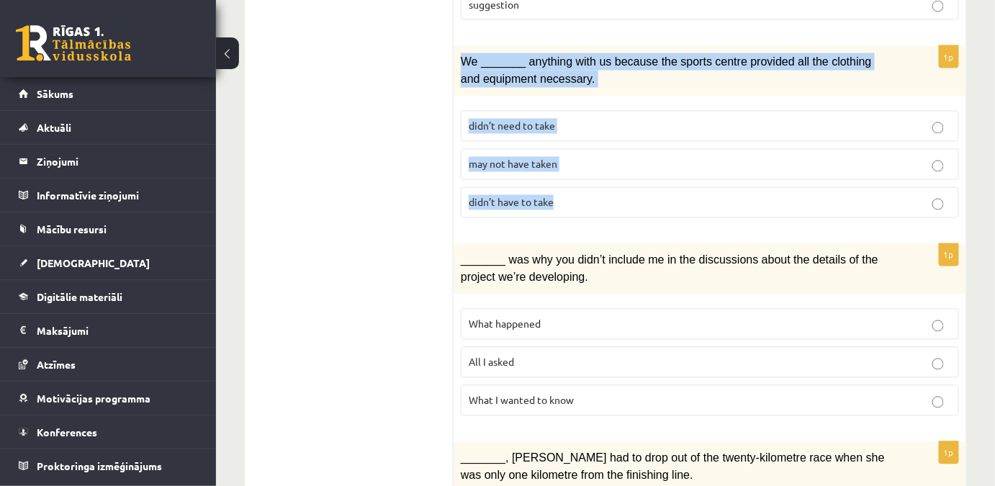
scroll to position [916, 0]
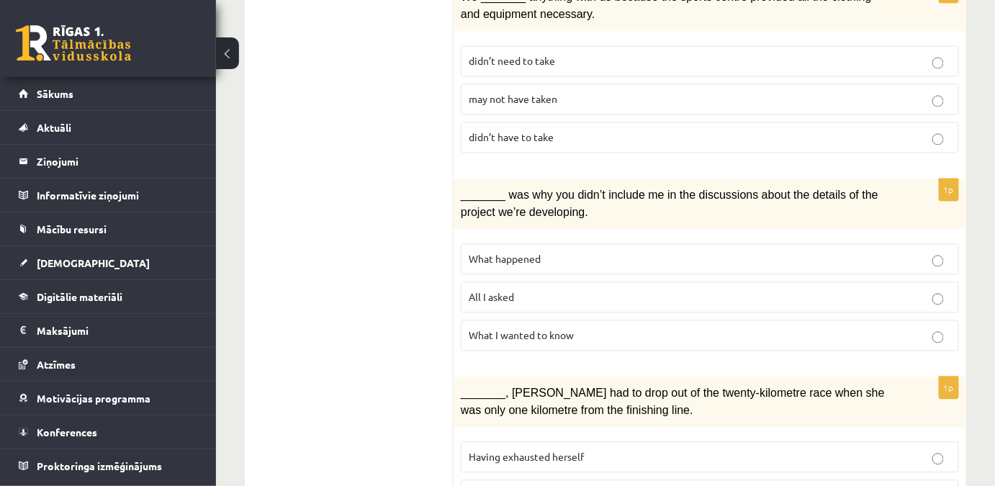
click at [531, 289] on label "All I asked" at bounding box center [710, 297] width 498 height 31
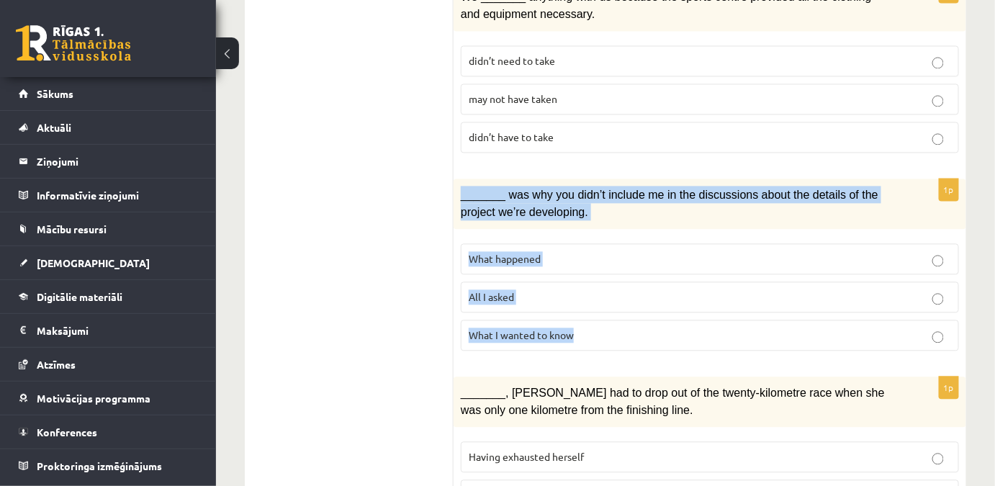
drag, startPoint x: 465, startPoint y: 180, endPoint x: 660, endPoint y: 328, distance: 244.6
click at [660, 328] on div "1p _______ was why you didn’t include me in the discussions about the details o…" at bounding box center [710, 271] width 513 height 184
click at [513, 320] on label "What I wanted to know" at bounding box center [710, 335] width 498 height 31
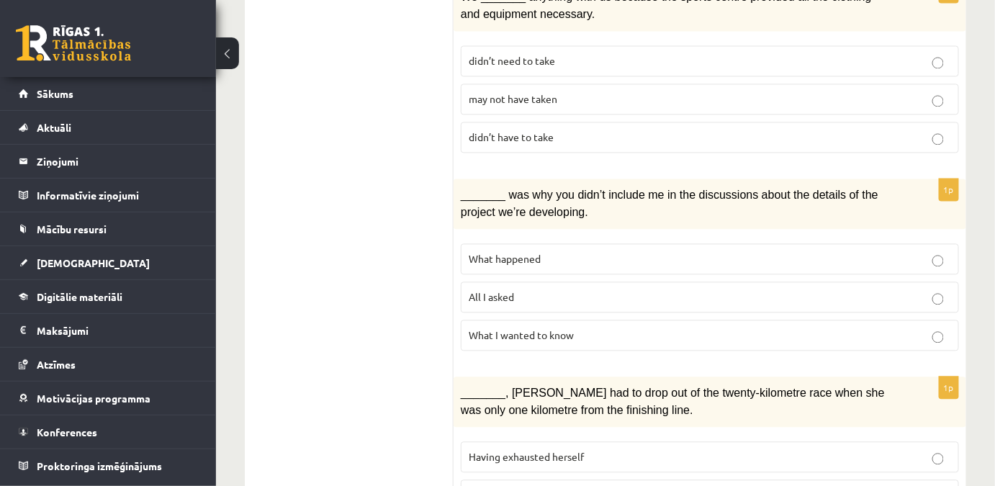
scroll to position [1113, 0]
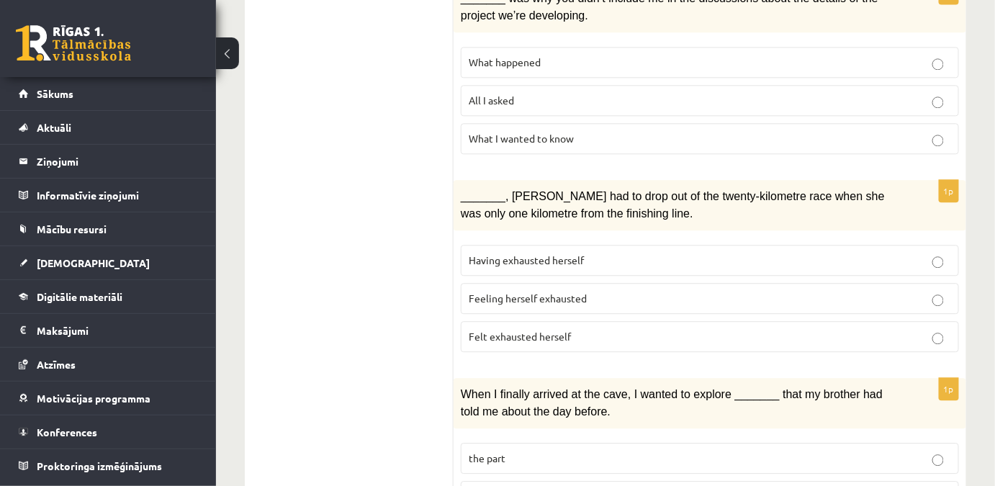
click at [349, 172] on ul "1. uzdevums 2. uzdevums 3. uzdevums Izvērtējums!" at bounding box center [356, 151] width 194 height 2010
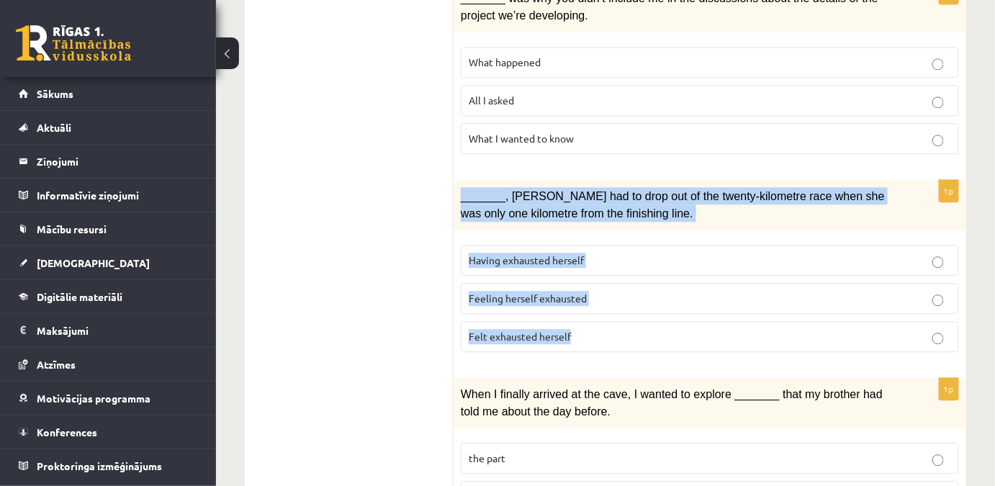
drag, startPoint x: 454, startPoint y: 181, endPoint x: 664, endPoint y: 305, distance: 243.4
click at [664, 305] on div "1p _______, Judy had to drop out of the twenty-kilometre race when she was only…" at bounding box center [710, 272] width 513 height 184
click at [520, 253] on span "Having exhausted herself" at bounding box center [526, 259] width 115 height 13
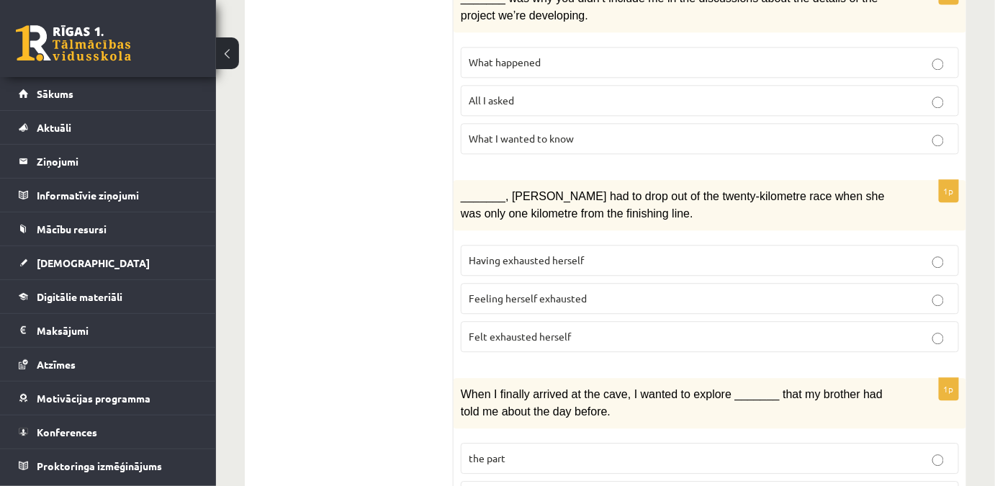
scroll to position [1244, 0]
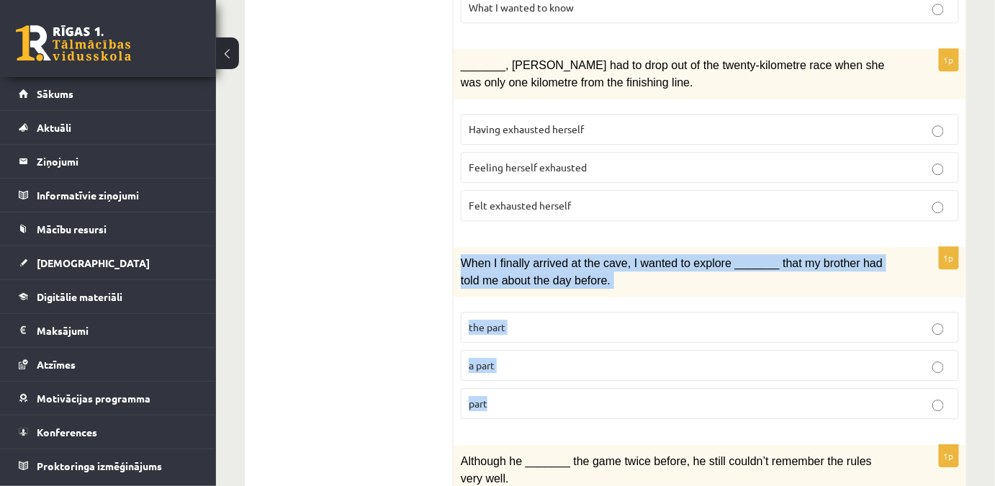
drag, startPoint x: 457, startPoint y: 235, endPoint x: 663, endPoint y: 370, distance: 245.9
click at [663, 370] on div "1p When I finally arrived at the cave, I wanted to explore _______ that my brot…" at bounding box center [710, 339] width 513 height 184
click at [491, 314] on label "the part" at bounding box center [710, 327] width 498 height 31
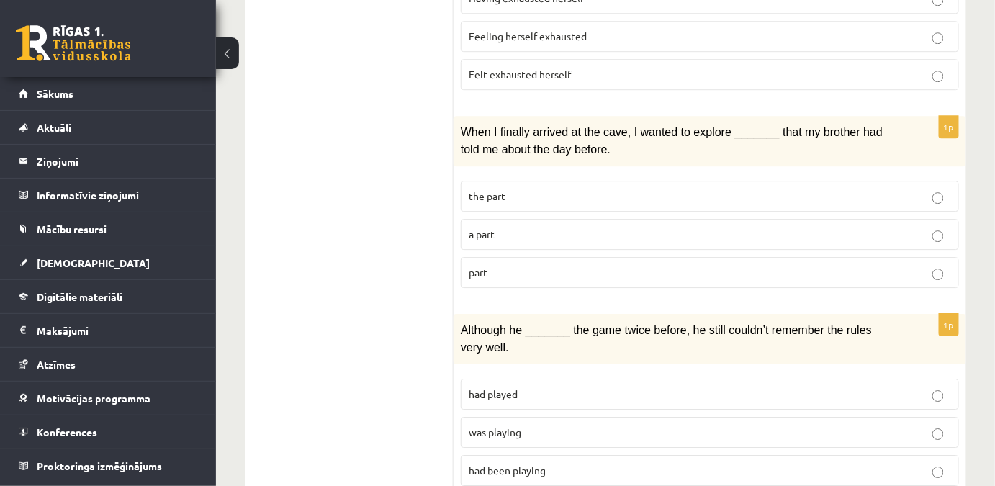
scroll to position [1440, 0]
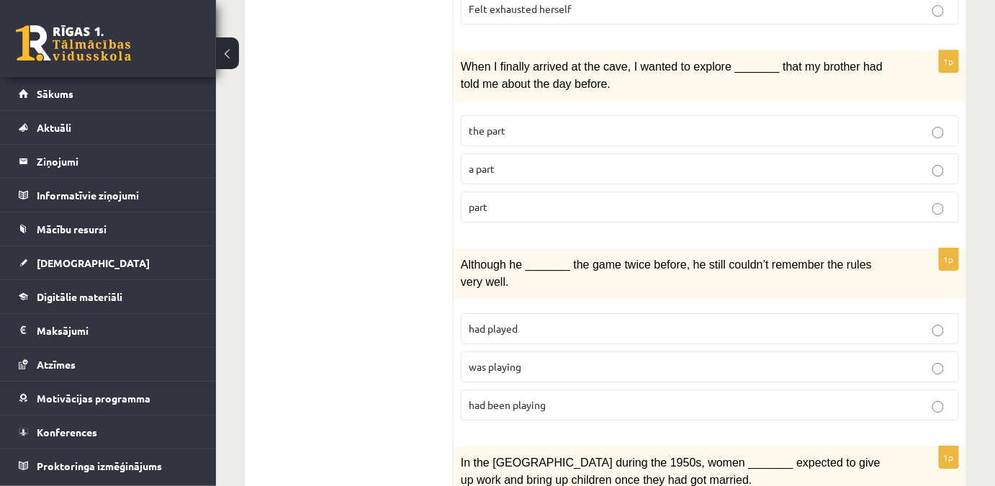
click at [541, 313] on label "had played" at bounding box center [710, 328] width 498 height 31
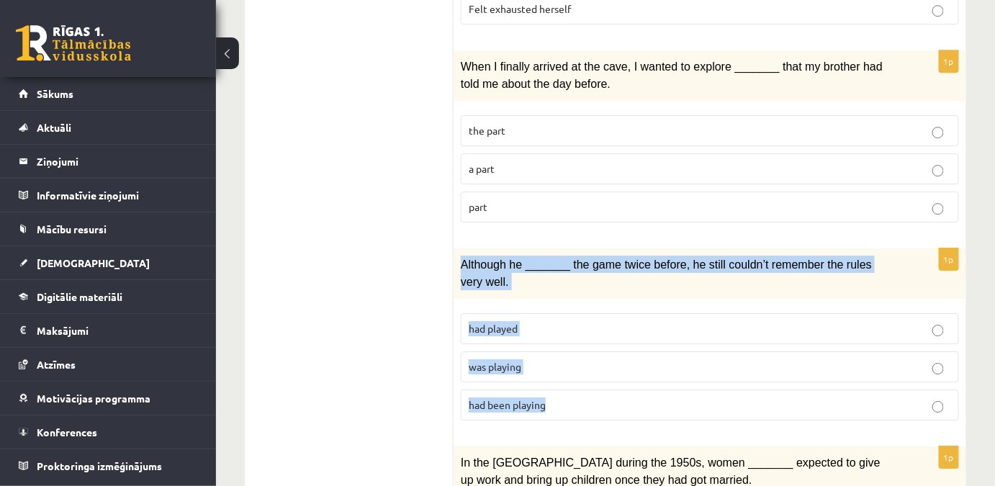
drag, startPoint x: 467, startPoint y: 238, endPoint x: 675, endPoint y: 377, distance: 250.9
click at [675, 377] on div "1p Although he _______ the game twice before, he still couldn’t remember the ru…" at bounding box center [710, 340] width 513 height 184
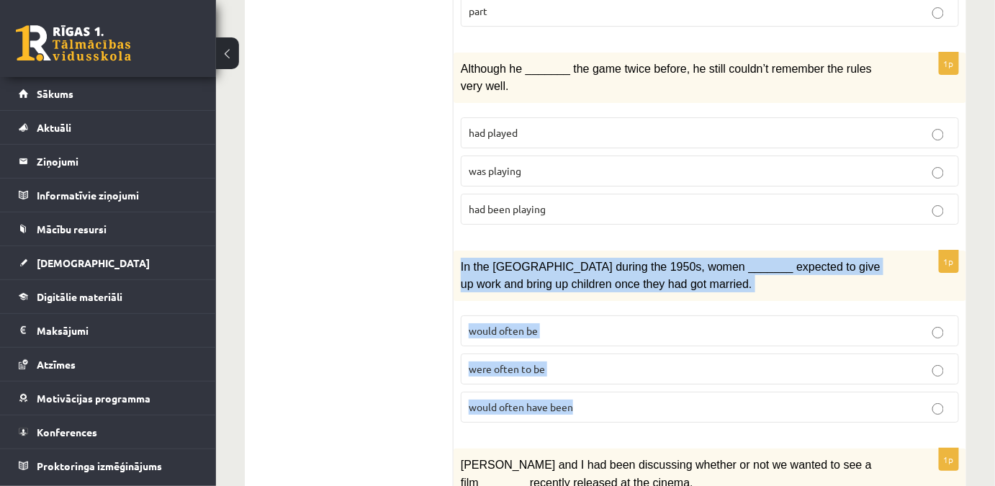
drag, startPoint x: 458, startPoint y: 239, endPoint x: 632, endPoint y: 364, distance: 214.2
click at [632, 364] on div "1p In the USA during the 1950s, women _______ expected to give up work and brin…" at bounding box center [710, 343] width 513 height 184
click at [571, 361] on p "were often to be" at bounding box center [710, 368] width 482 height 15
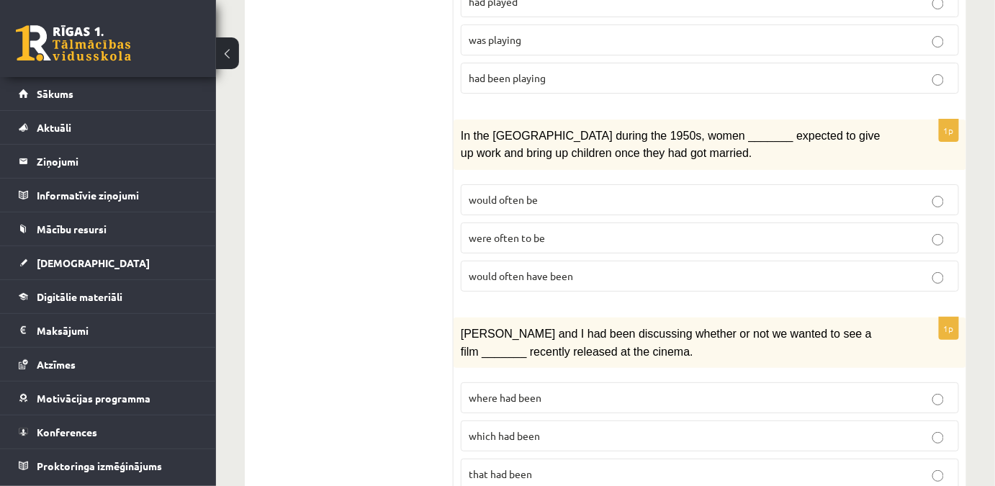
scroll to position [1795, 0]
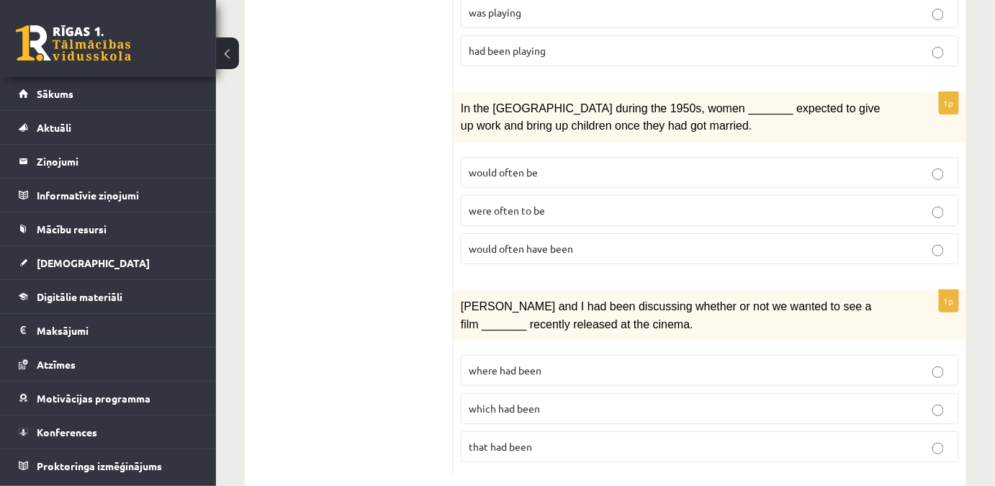
click at [508, 402] on span "which had been" at bounding box center [504, 408] width 71 height 13
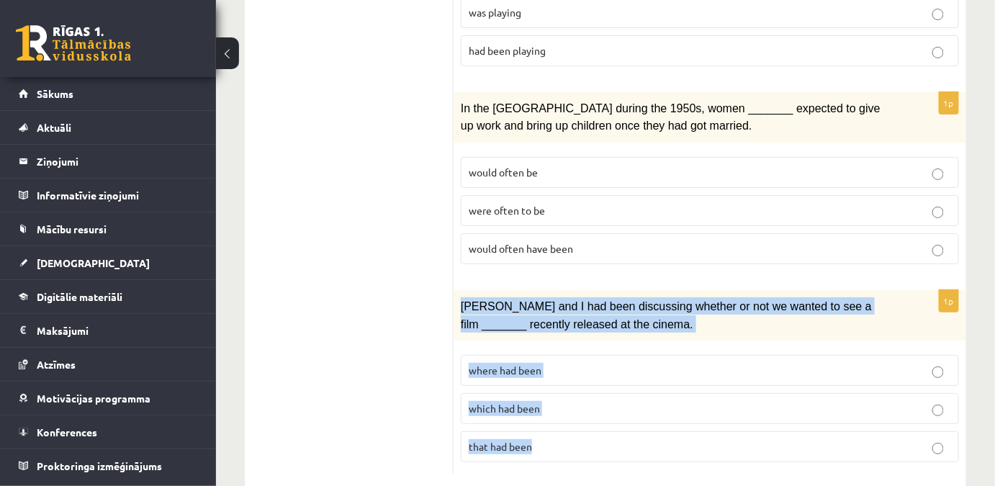
drag, startPoint x: 459, startPoint y: 276, endPoint x: 634, endPoint y: 403, distance: 216.5
click at [634, 403] on div "1p Clara and I had been discussing whether or not we wanted to see a film _____…" at bounding box center [710, 382] width 513 height 184
click at [554, 439] on p "that had been" at bounding box center [710, 446] width 482 height 15
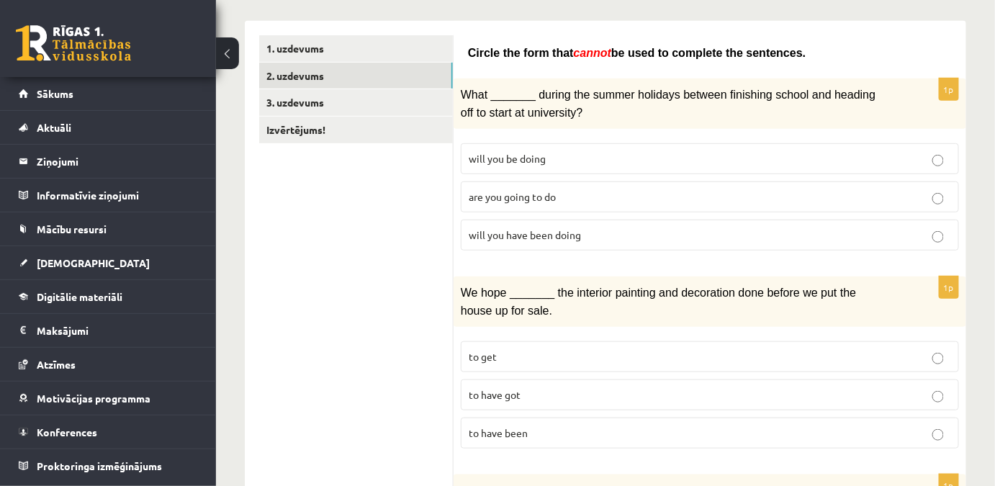
scroll to position [92, 0]
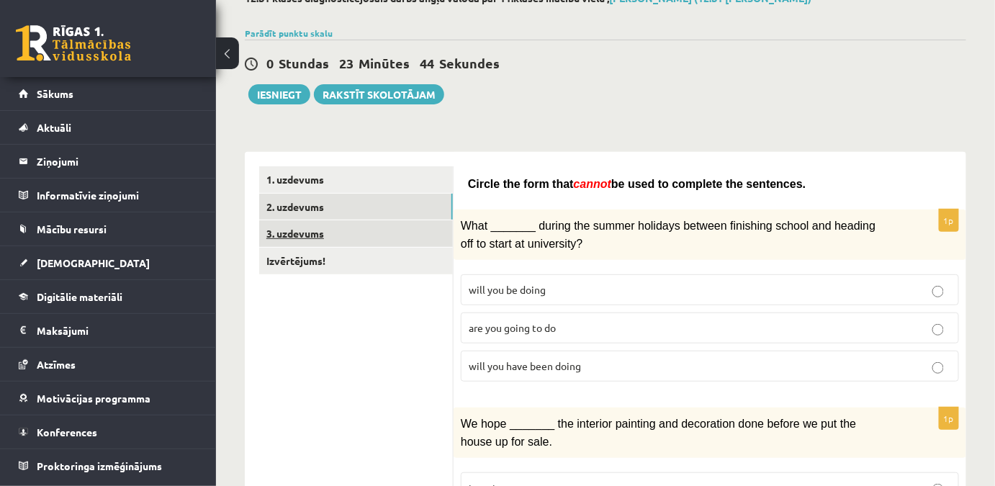
click at [352, 220] on link "3. uzdevums" at bounding box center [356, 233] width 194 height 27
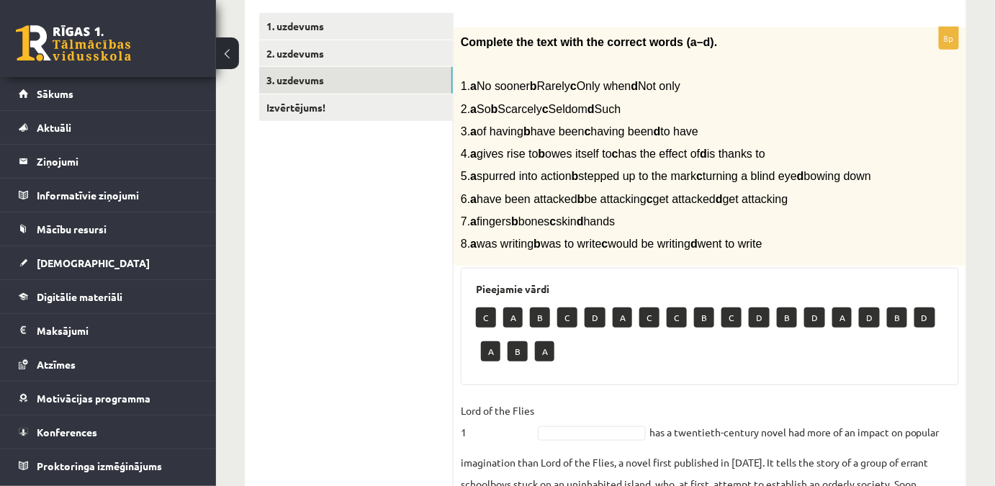
scroll to position [377, 0]
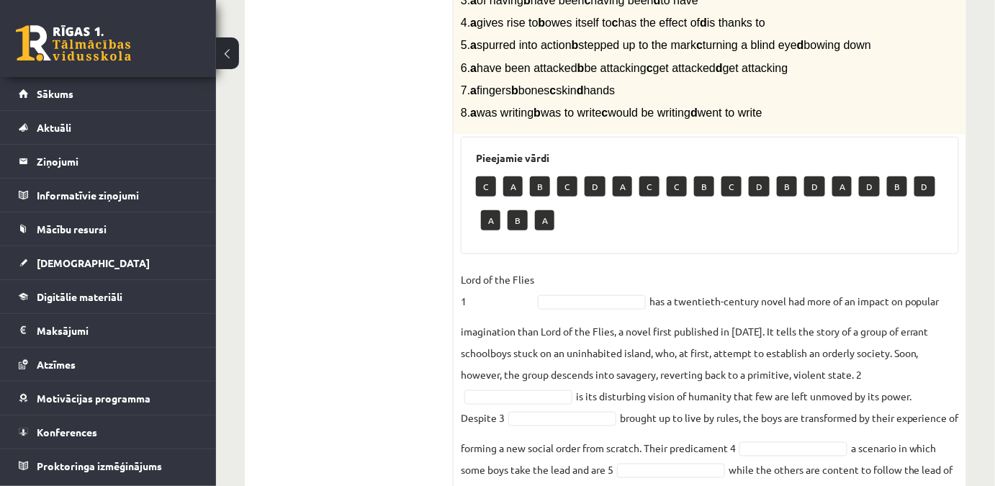
click at [540, 293] on fieldset "Lord of the Flies 1 has a twentieth-century novel had more of an impact on popu…" at bounding box center [710, 444] width 498 height 350
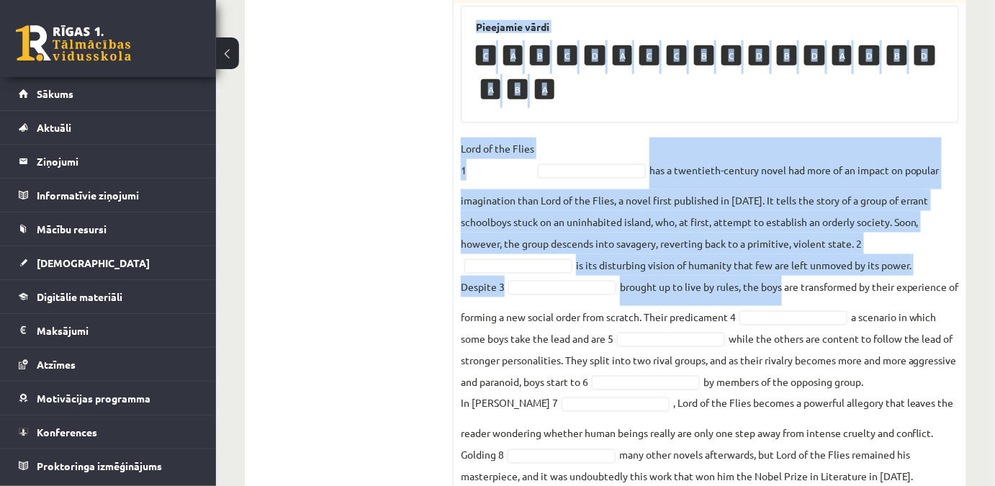
scroll to position [573, 0]
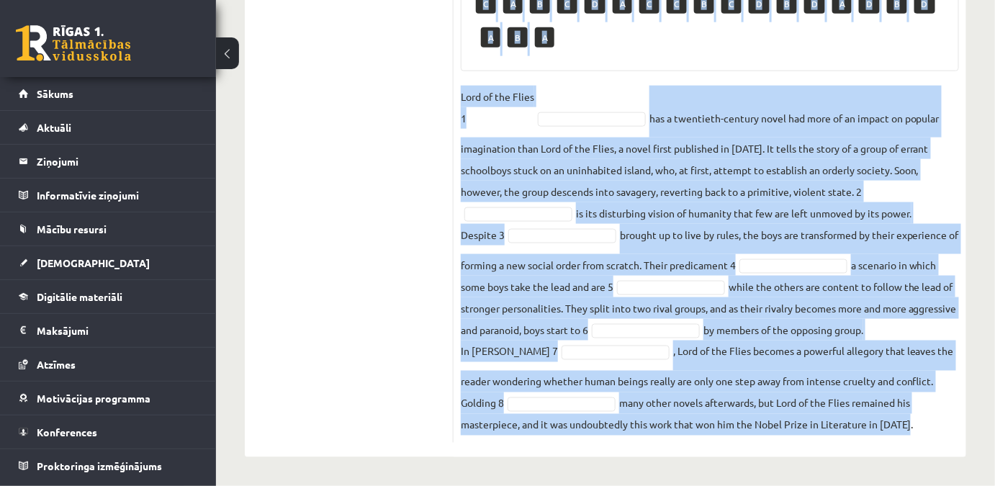
drag, startPoint x: 457, startPoint y: 37, endPoint x: 911, endPoint y: 425, distance: 596.6
click at [911, 425] on div "8p Complete the text with the correct words (a–d). 1. a No sooner b Rarely c On…" at bounding box center [710, 77] width 513 height 729
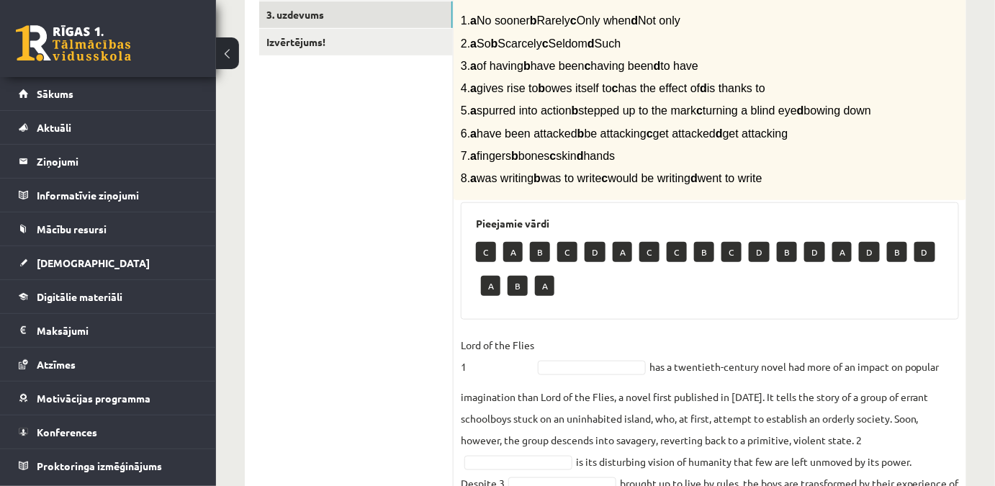
click at [430, 241] on ul "1. uzdevums 2. uzdevums 3. uzdevums Izvērtējums!" at bounding box center [356, 319] width 194 height 744
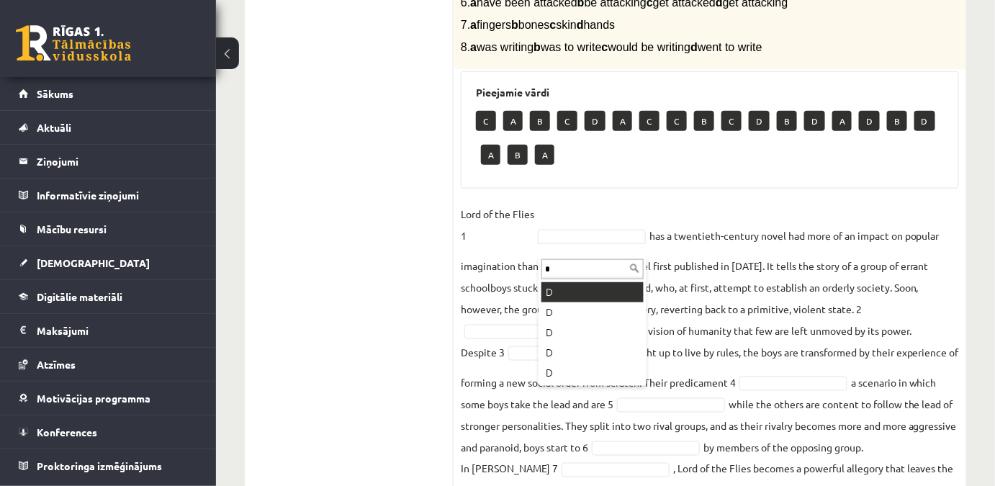
type input "*"
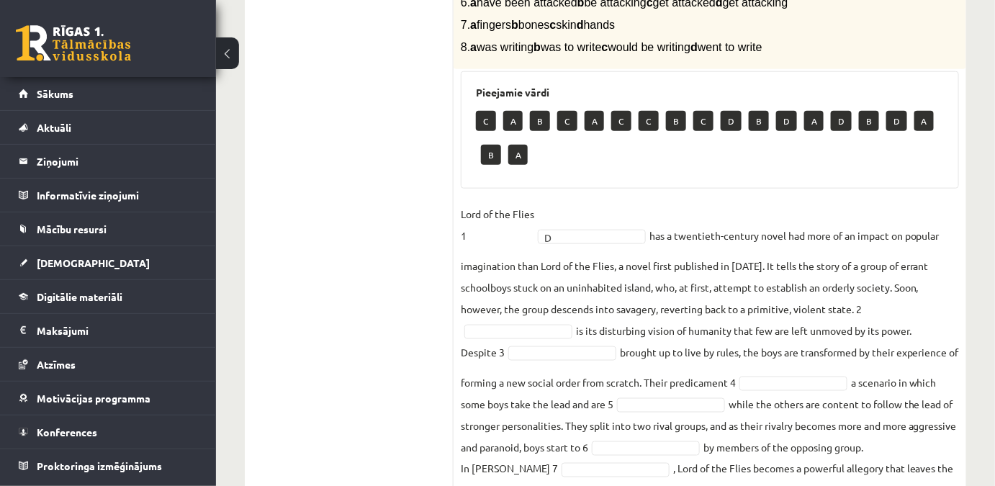
click at [286, 282] on ul "1. uzdevums 2. uzdevums 3. uzdevums Izvērtējums!" at bounding box center [356, 188] width 194 height 744
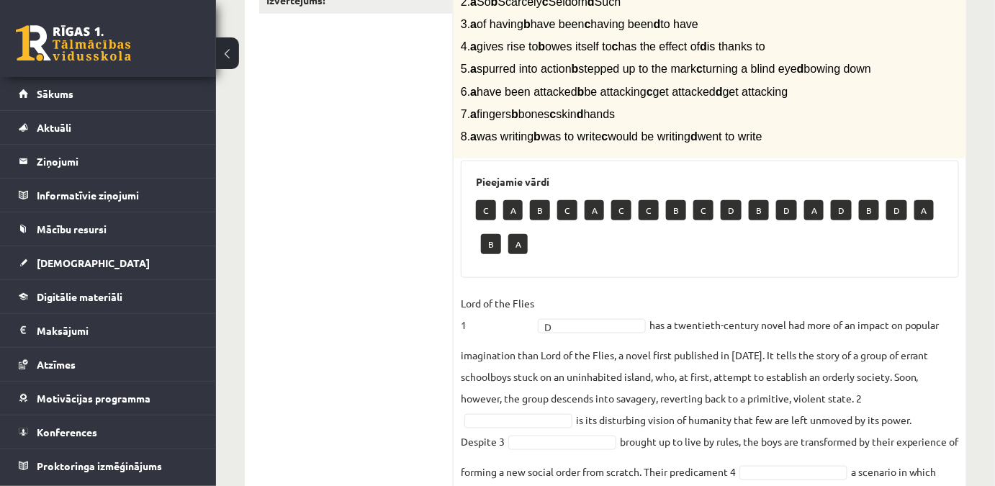
scroll to position [418, 0]
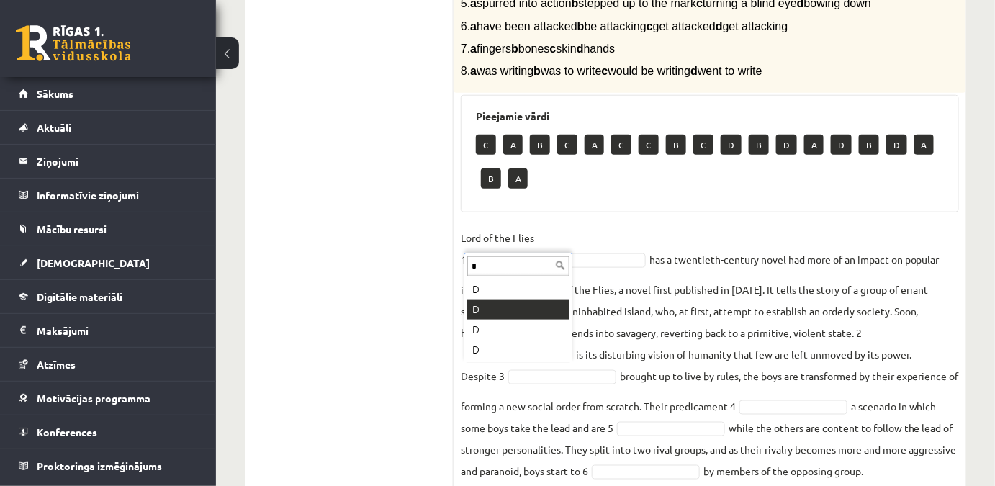
type input "*"
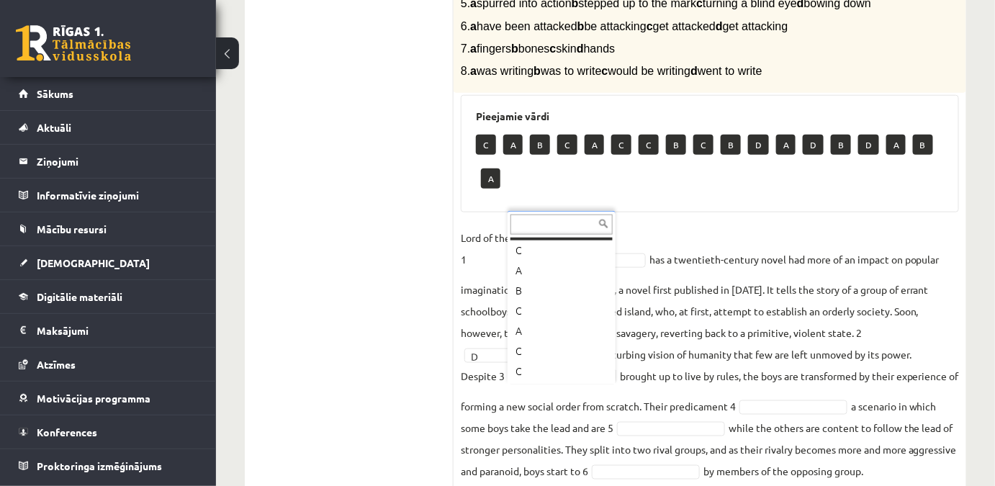
scroll to position [17, 0]
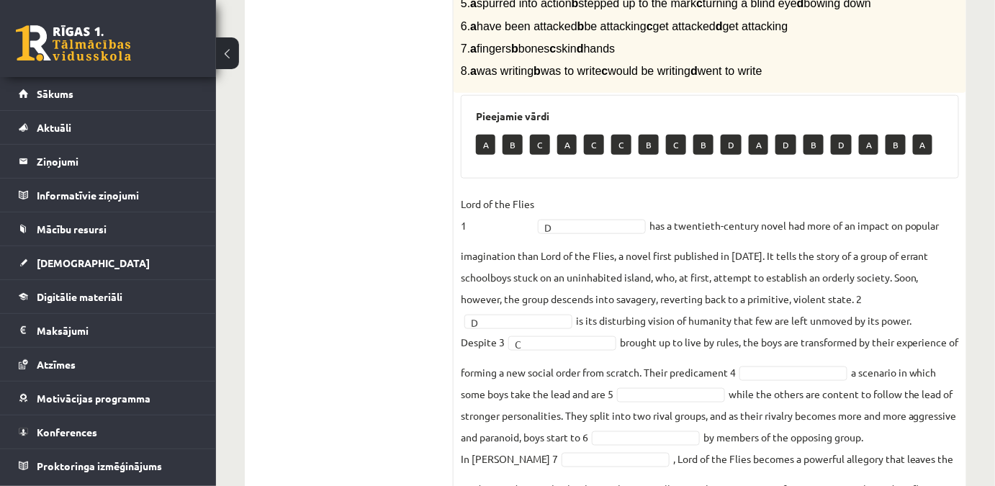
click at [369, 302] on ul "1. uzdevums 2. uzdevums 3. uzdevums Izvērtējums!" at bounding box center [356, 195] width 194 height 710
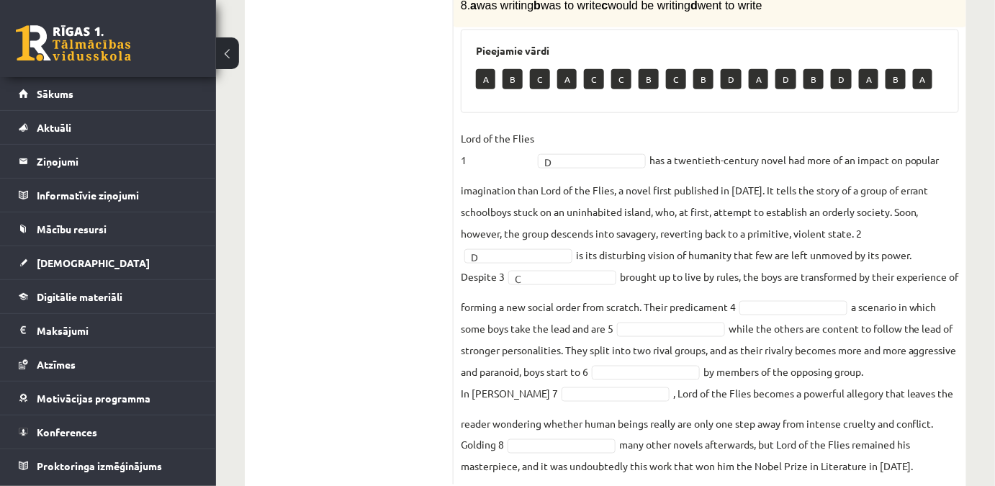
click at [212, 51] on div "0 Dāvanas 2564 mP 80 xp" at bounding box center [108, 38] width 216 height 77
click at [228, 51] on button at bounding box center [227, 53] width 23 height 32
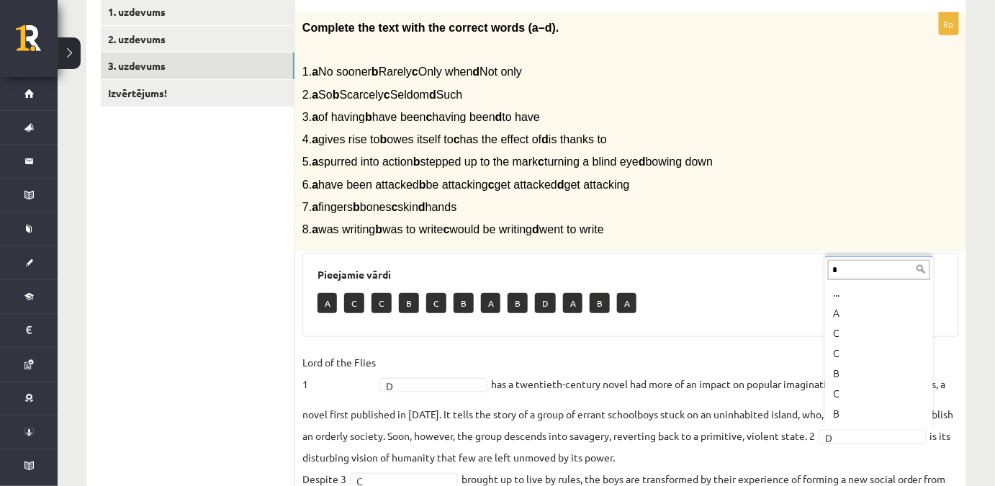
scroll to position [0, 0]
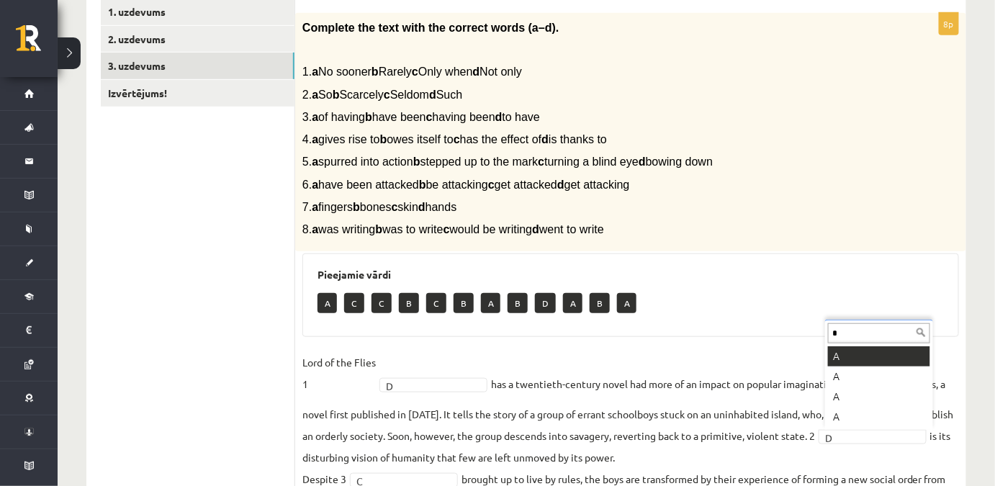
type input "*"
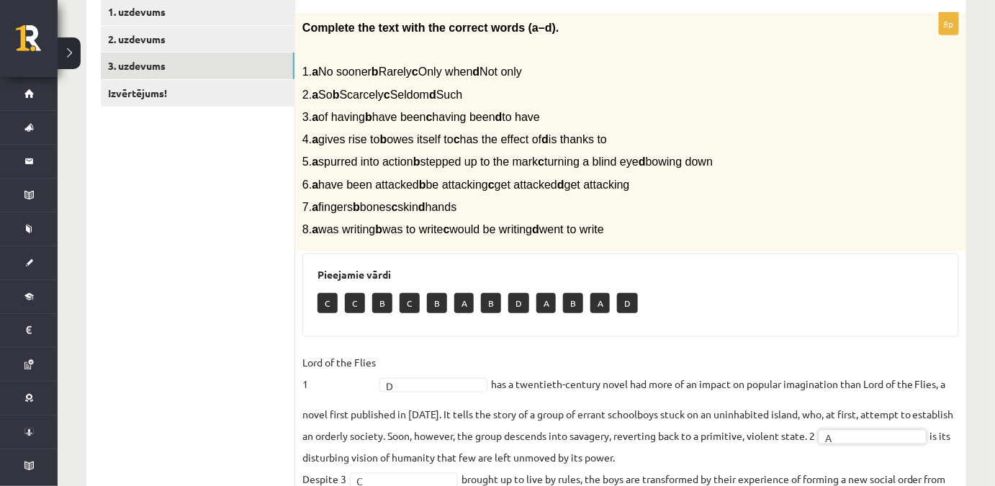
click at [672, 451] on fieldset "Lord of the Flies 1 D * has a twentieth-century novel had more of an impact on …" at bounding box center [630, 493] width 657 height 285
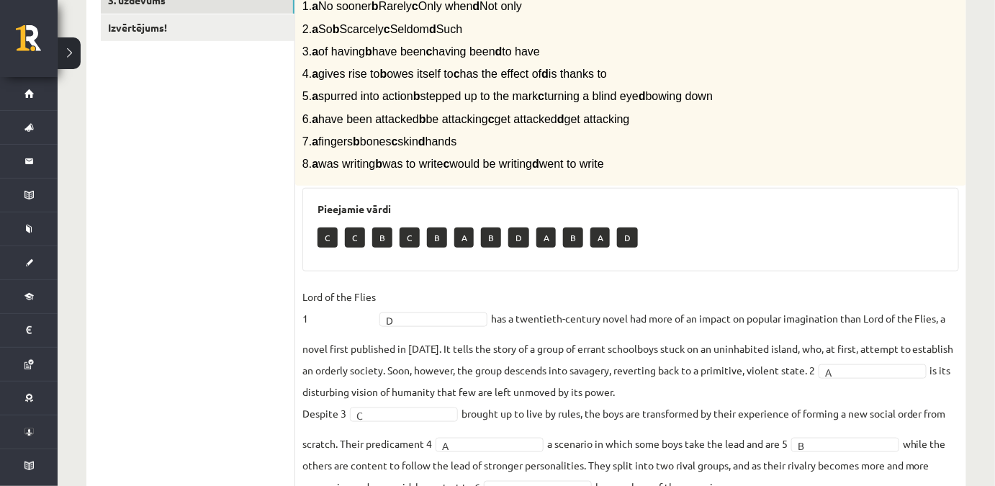
drag, startPoint x: 440, startPoint y: 24, endPoint x: 398, endPoint y: 24, distance: 41.8
click at [398, 24] on span "2. a So b Scarcely c Seldom d Such" at bounding box center [382, 29] width 160 height 12
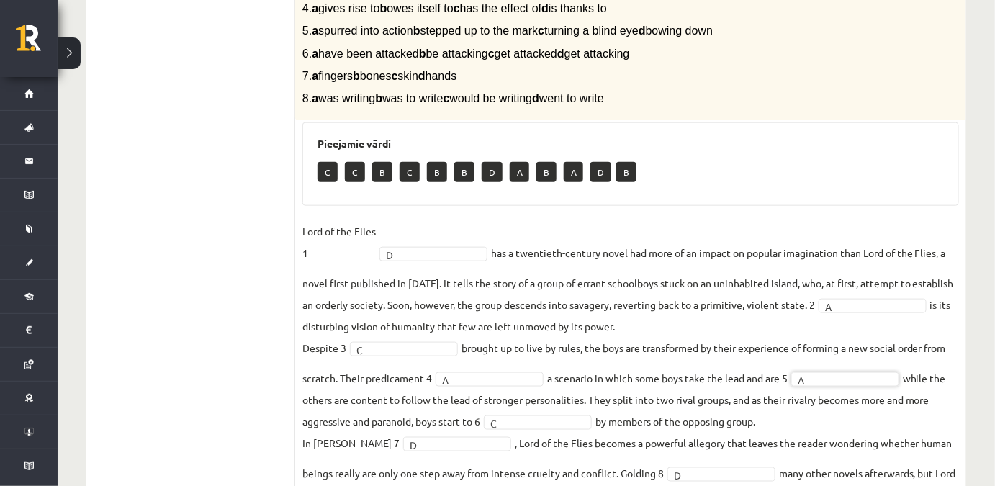
click at [769, 356] on fieldset "Lord of the Flies 1 D * has a twentieth-century novel had more of an impact on …" at bounding box center [630, 362] width 657 height 285
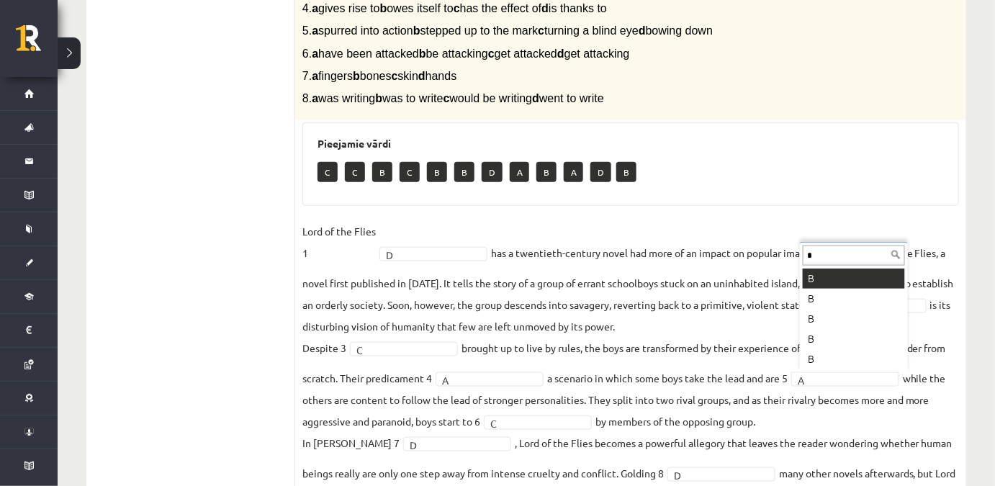
scroll to position [0, 0]
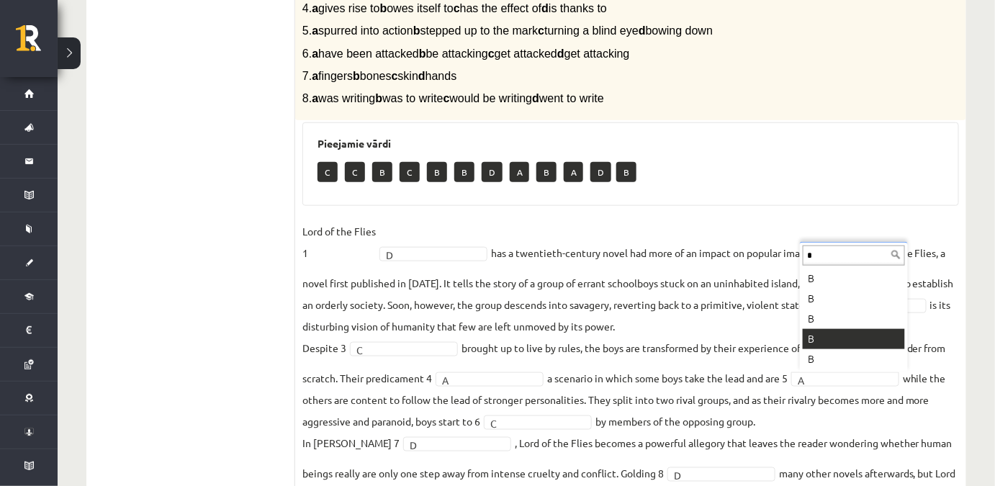
type input "*"
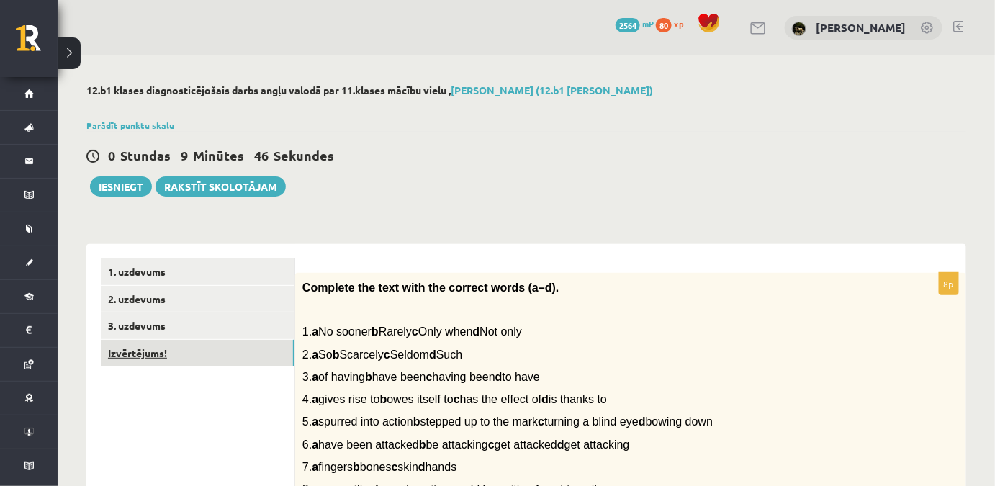
click at [150, 341] on link "Izvērtējums!" at bounding box center [198, 353] width 194 height 27
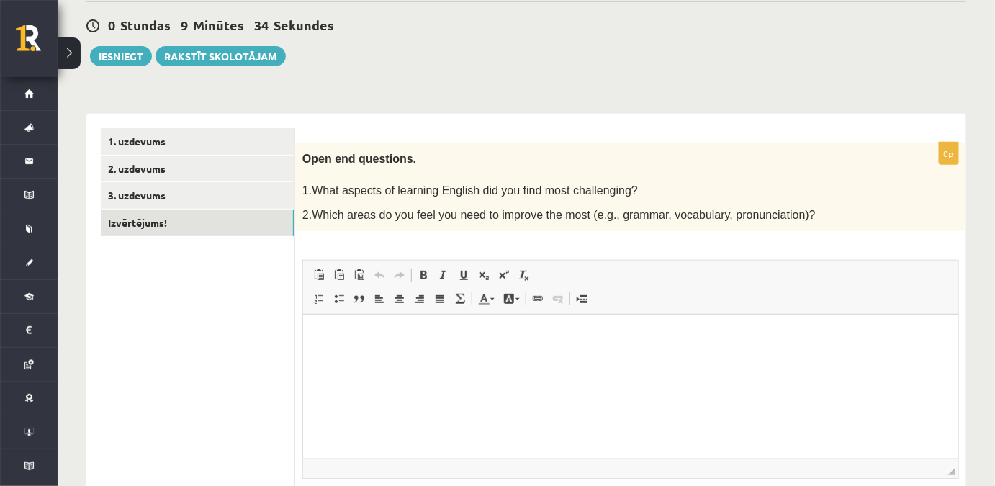
scroll to position [196, 0]
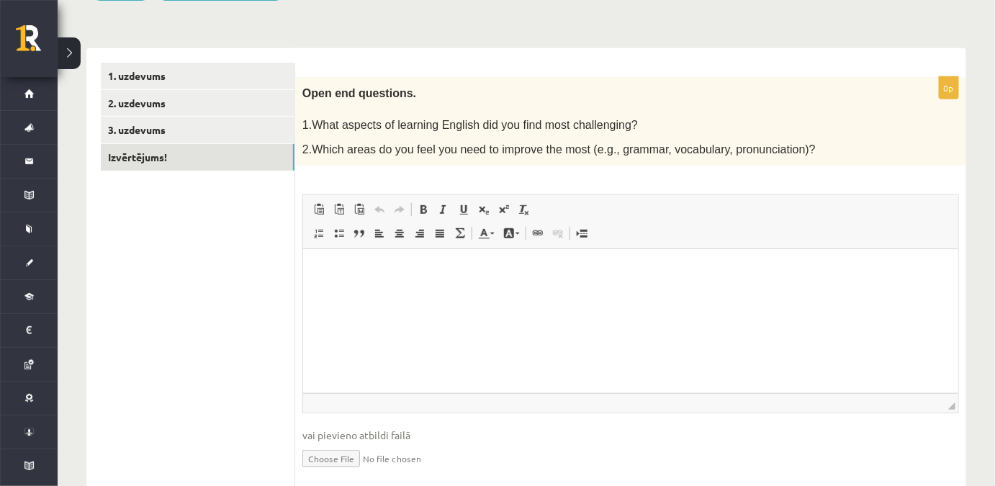
click at [393, 283] on html at bounding box center [629, 271] width 655 height 44
click at [369, 269] on p "**" at bounding box center [630, 271] width 627 height 15
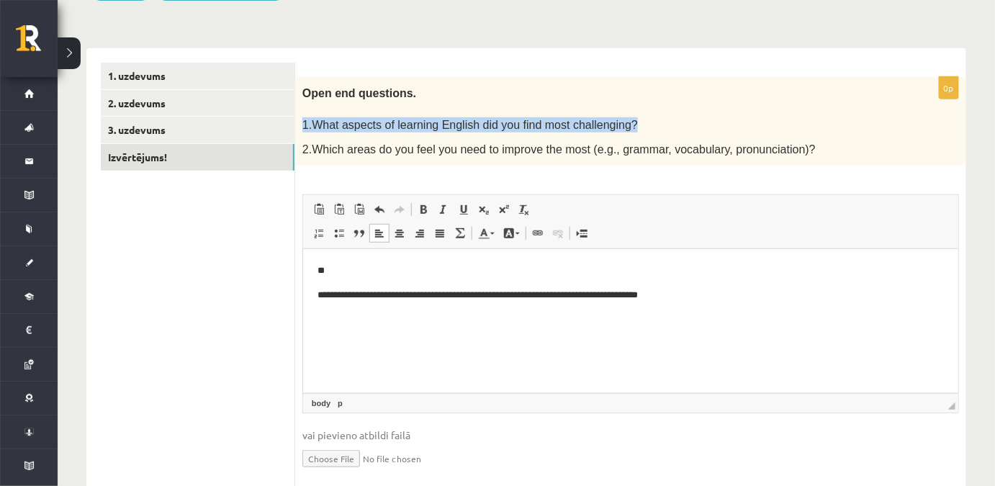
drag, startPoint x: 616, startPoint y: 118, endPoint x: 297, endPoint y: 119, distance: 319.0
click at [297, 119] on div "Open end questions. 1.What aspects of learning English did you find most challe…" at bounding box center [630, 121] width 671 height 89
click at [361, 269] on p "**" at bounding box center [630, 271] width 627 height 15
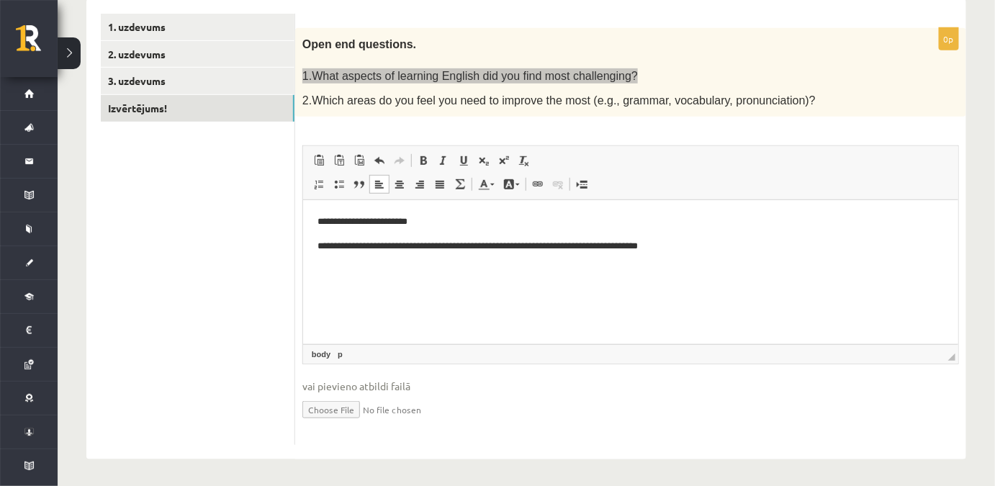
scroll to position [0, 0]
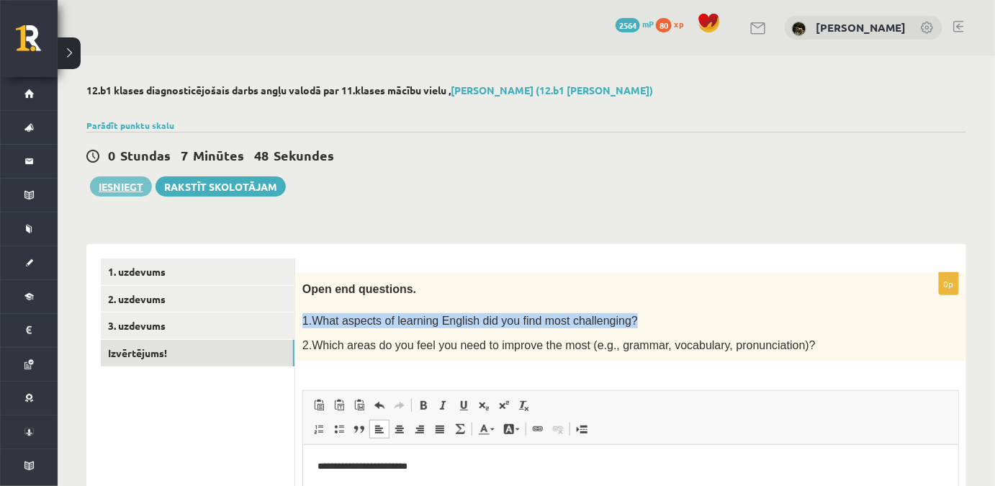
click at [113, 193] on button "Iesniegt" at bounding box center [121, 186] width 62 height 20
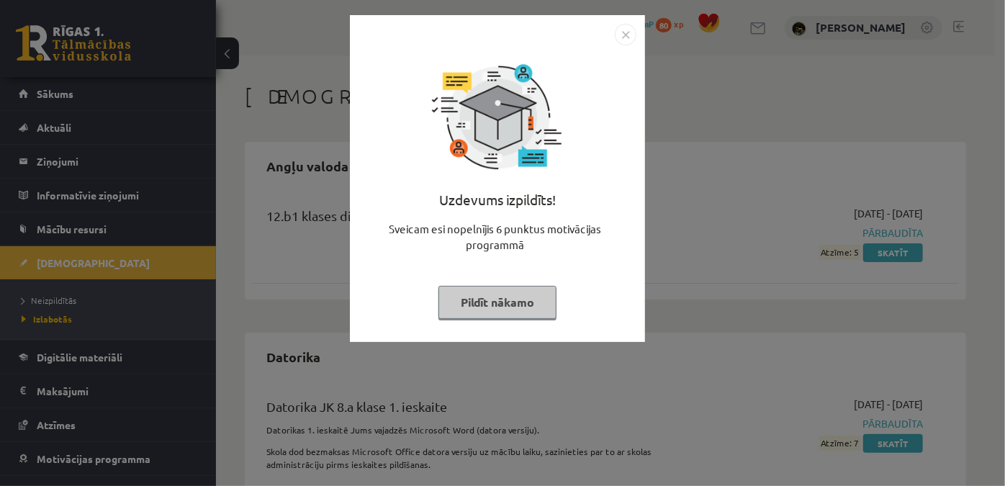
click at [486, 304] on button "Pildīt nākamo" at bounding box center [498, 302] width 118 height 33
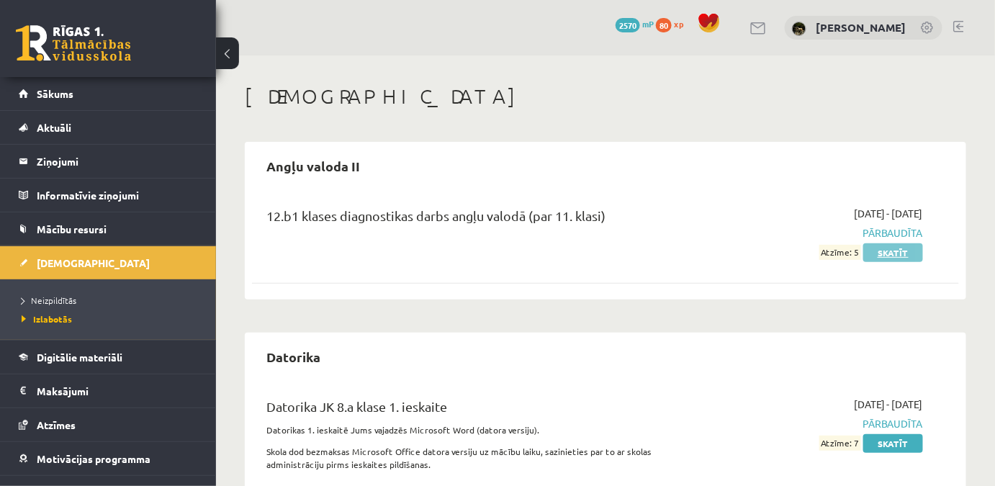
click at [885, 247] on link "Skatīt" at bounding box center [893, 252] width 60 height 19
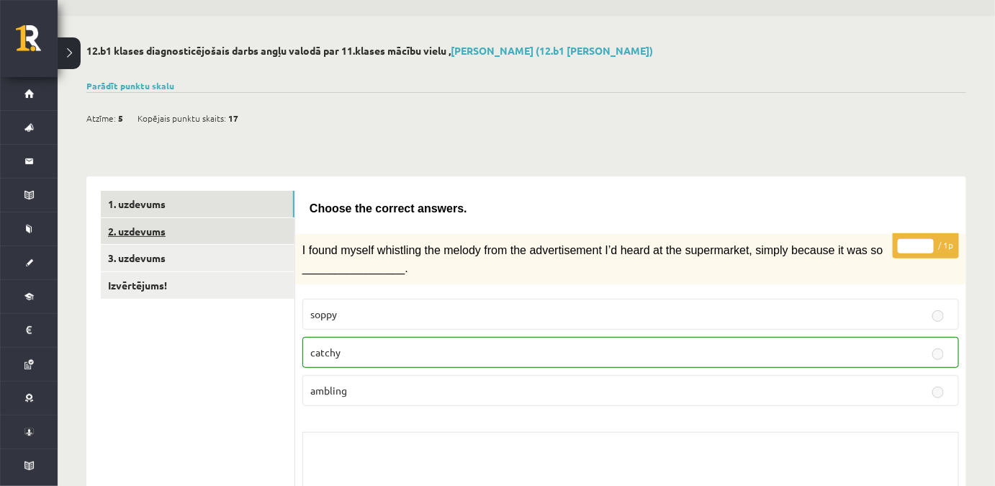
click at [199, 222] on link "2. uzdevums" at bounding box center [198, 231] width 194 height 27
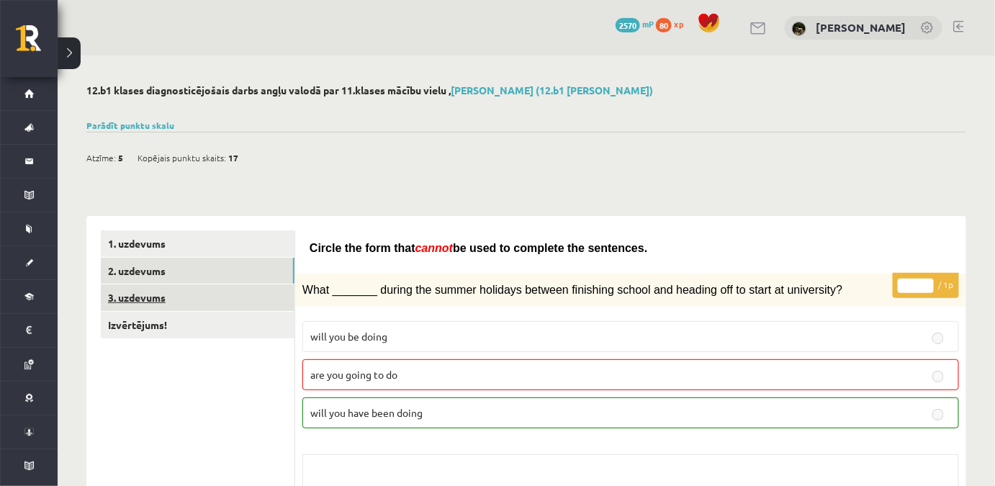
click at [202, 294] on link "3. uzdevums" at bounding box center [198, 297] width 194 height 27
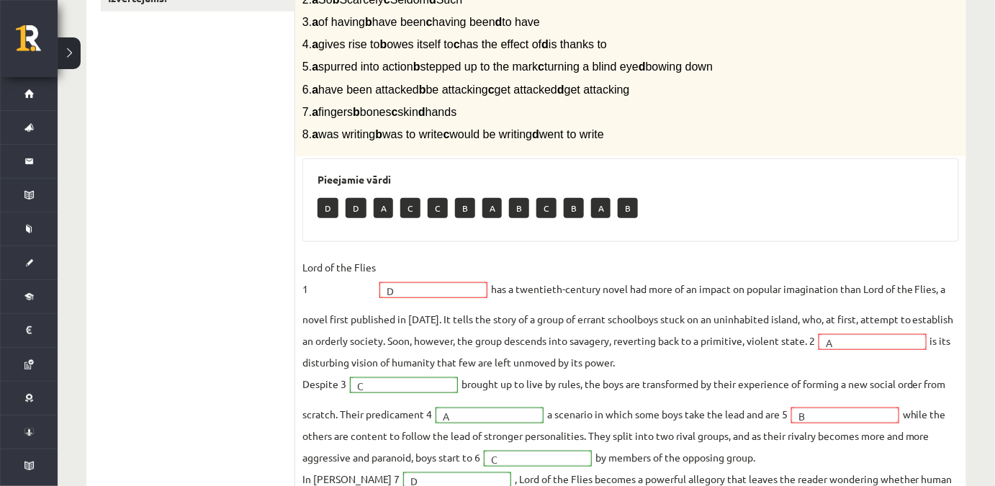
scroll to position [130, 0]
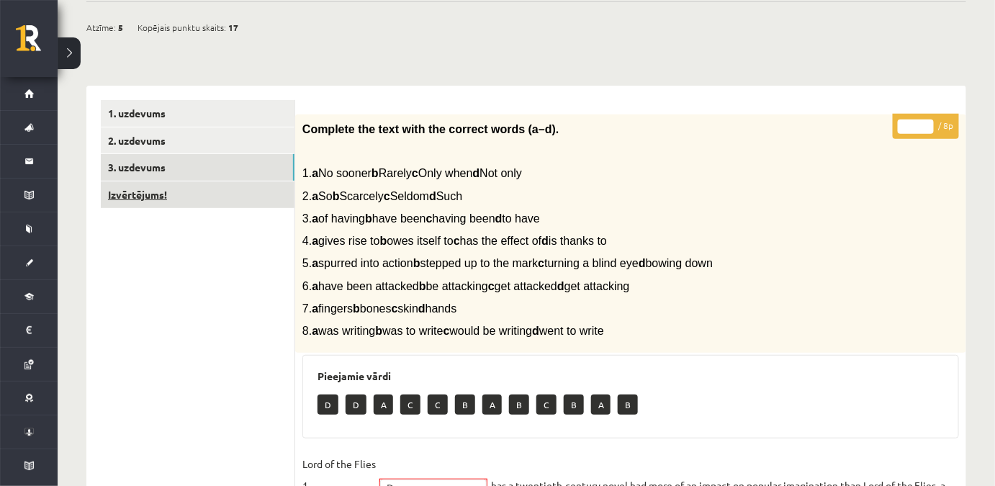
click at [233, 189] on link "Izvērtējums!" at bounding box center [198, 194] width 194 height 27
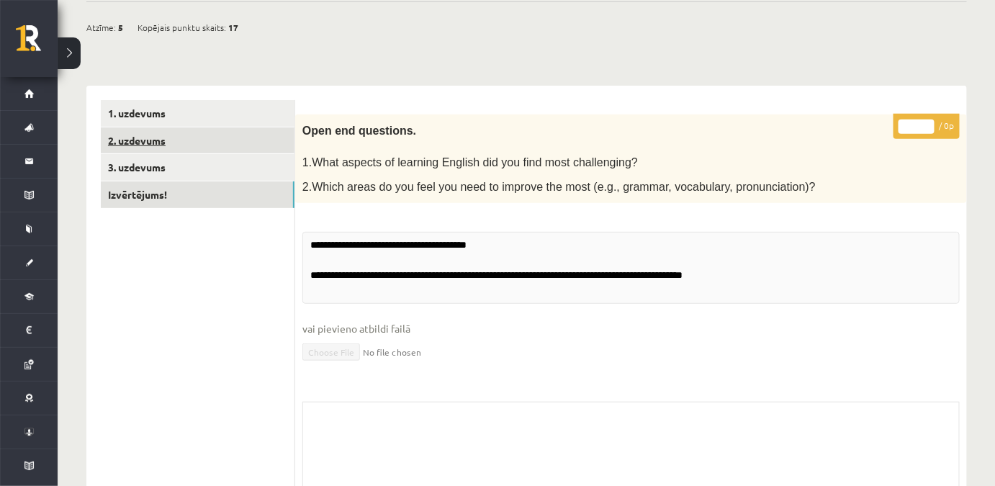
click at [258, 143] on link "2. uzdevums" at bounding box center [198, 140] width 194 height 27
